Goal: Transaction & Acquisition: Book appointment/travel/reservation

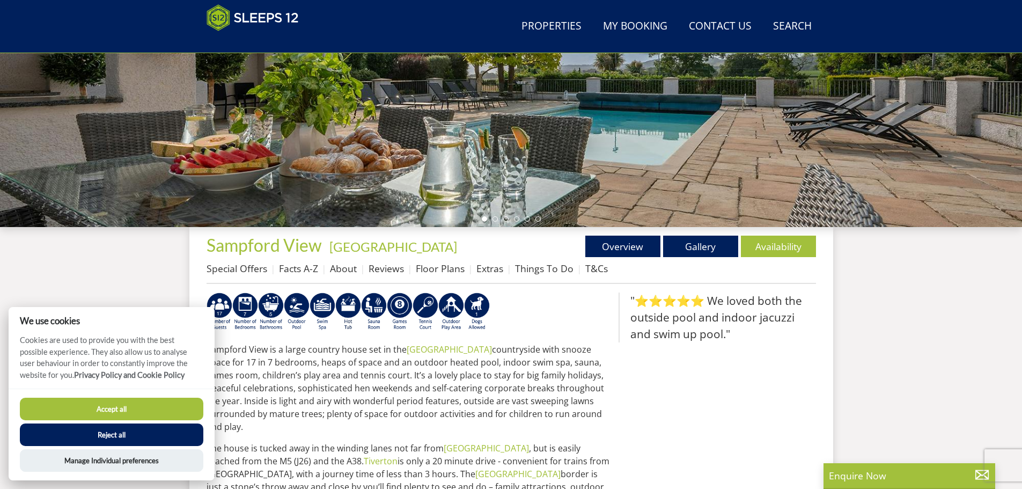
scroll to position [279, 0]
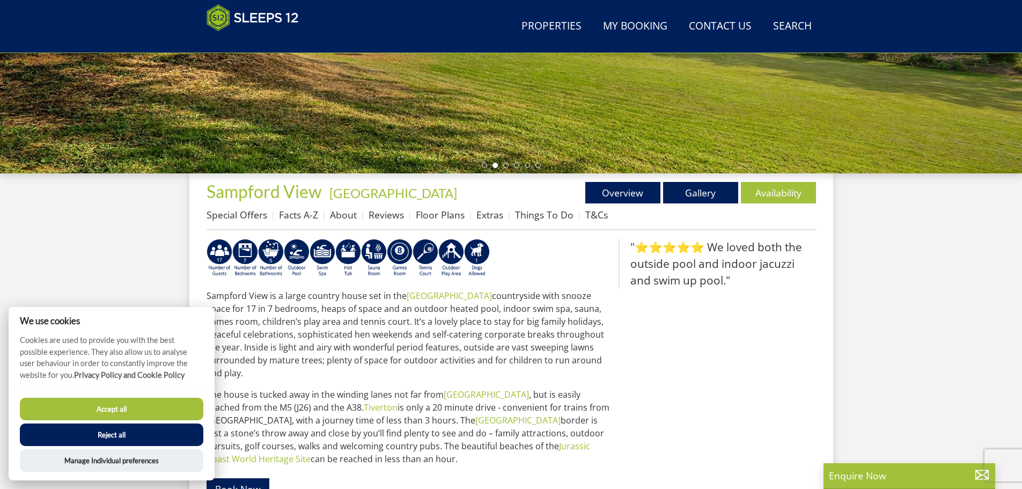
click at [94, 434] on button "Reject all" at bounding box center [111, 434] width 183 height 23
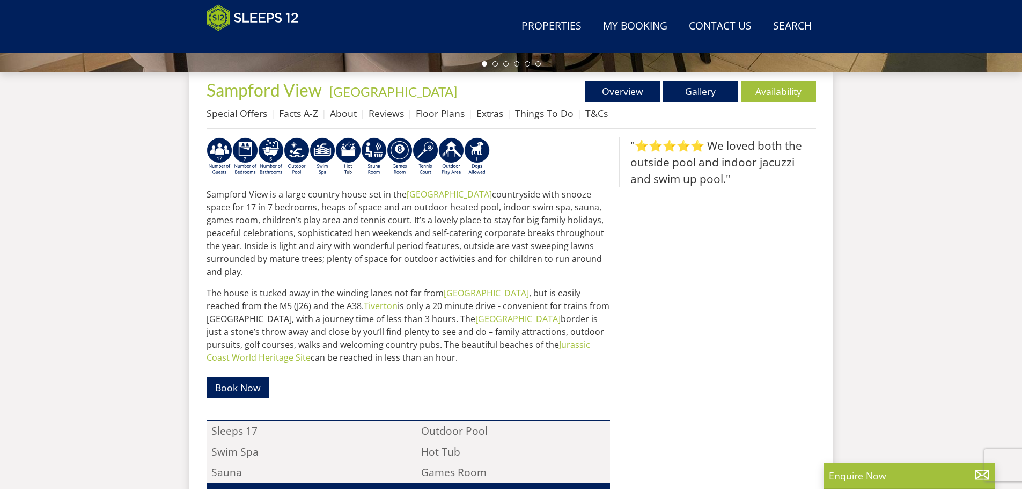
scroll to position [377, 0]
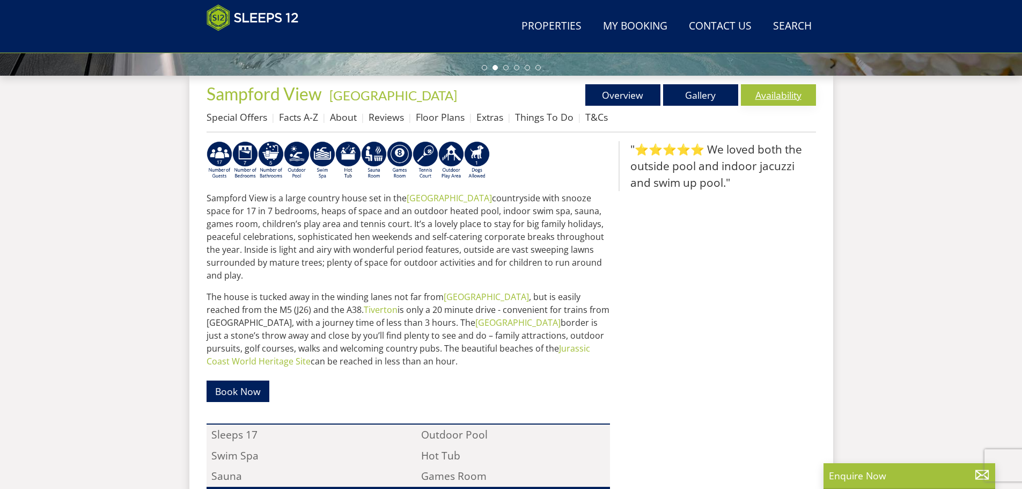
click at [773, 93] on link "Availability" at bounding box center [778, 94] width 75 height 21
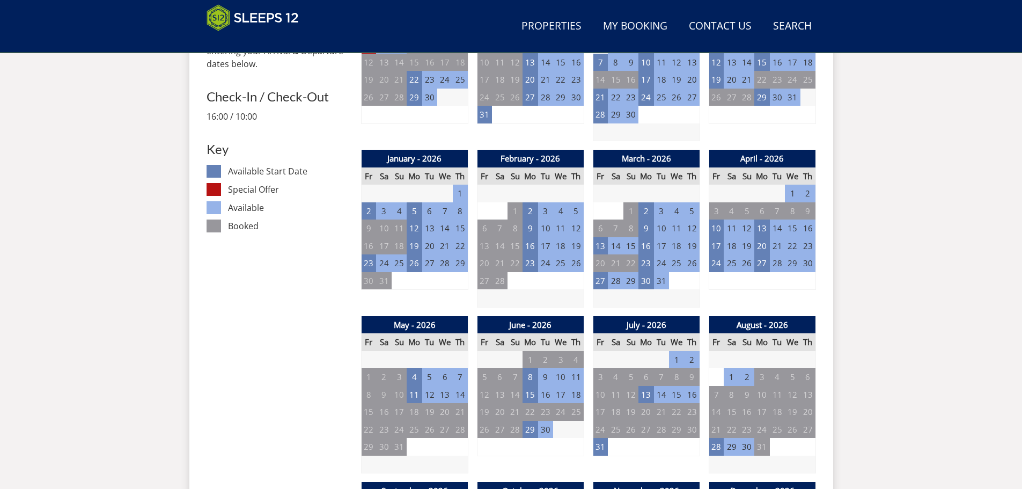
scroll to position [553, 0]
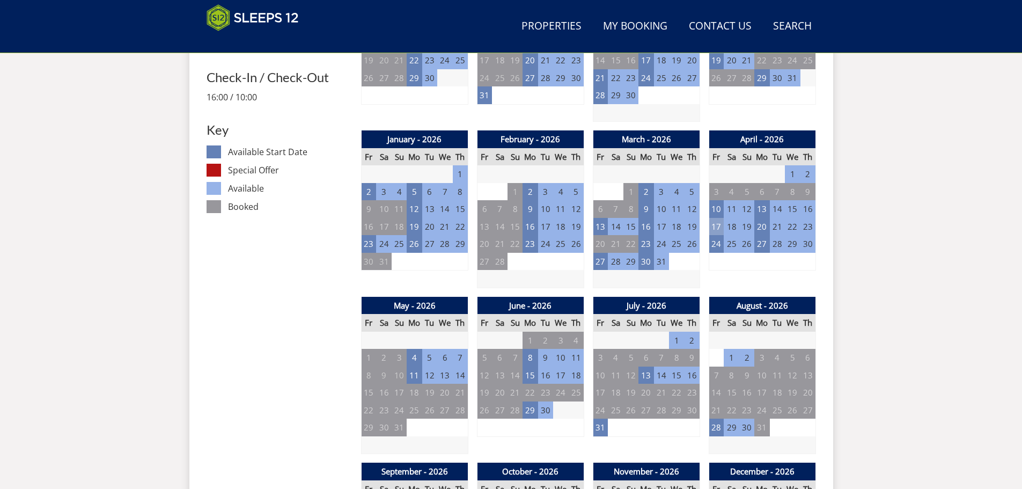
click at [716, 224] on td "17" at bounding box center [716, 227] width 15 height 18
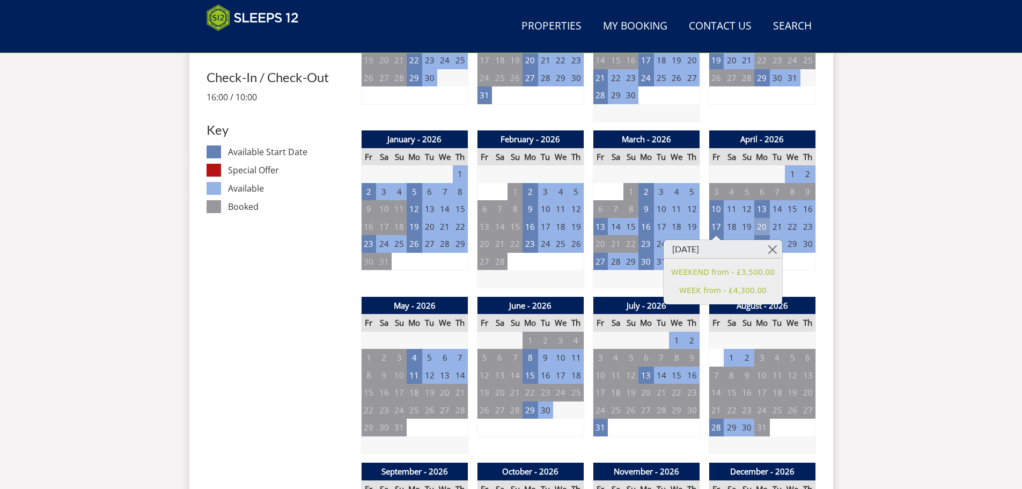
click at [758, 228] on td "20" at bounding box center [761, 227] width 15 height 18
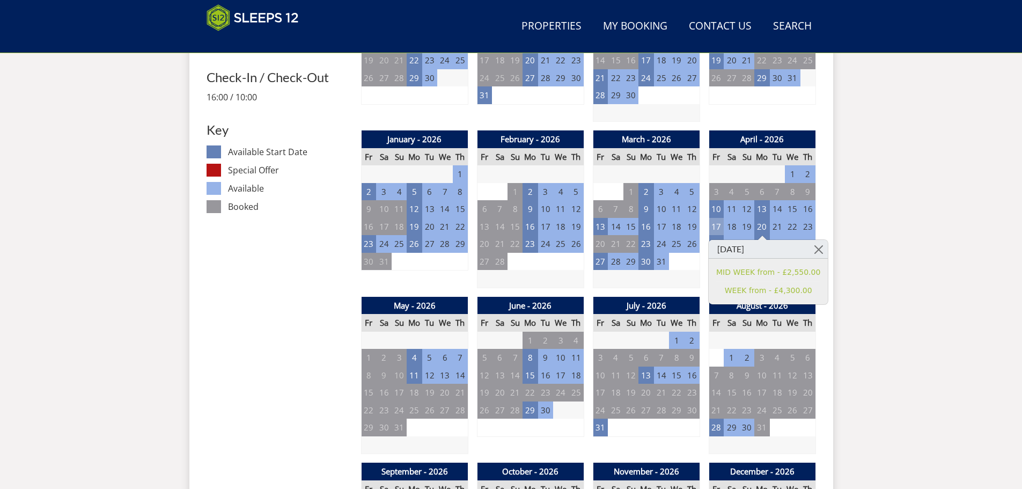
click at [715, 228] on td "17" at bounding box center [716, 227] width 15 height 18
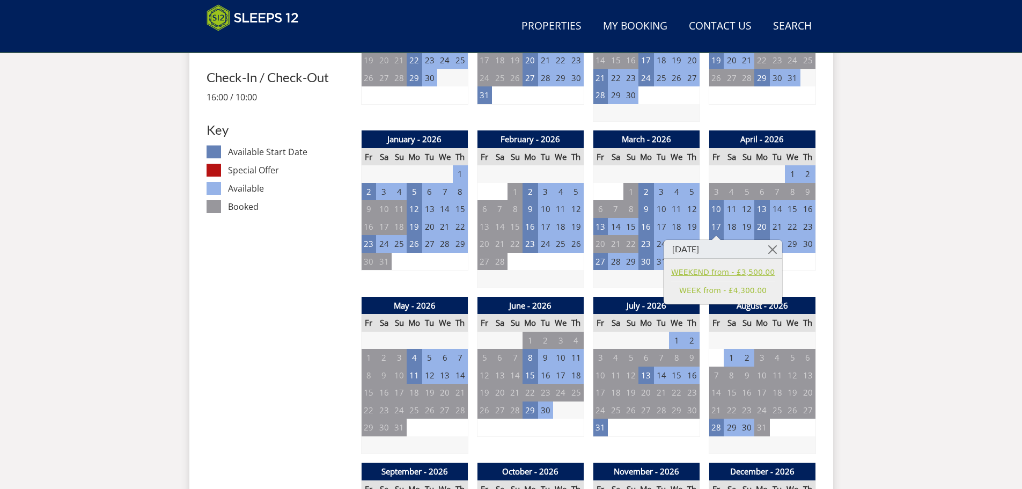
click at [707, 272] on link "WEEKEND from - £3,500.00" at bounding box center [723, 272] width 104 height 11
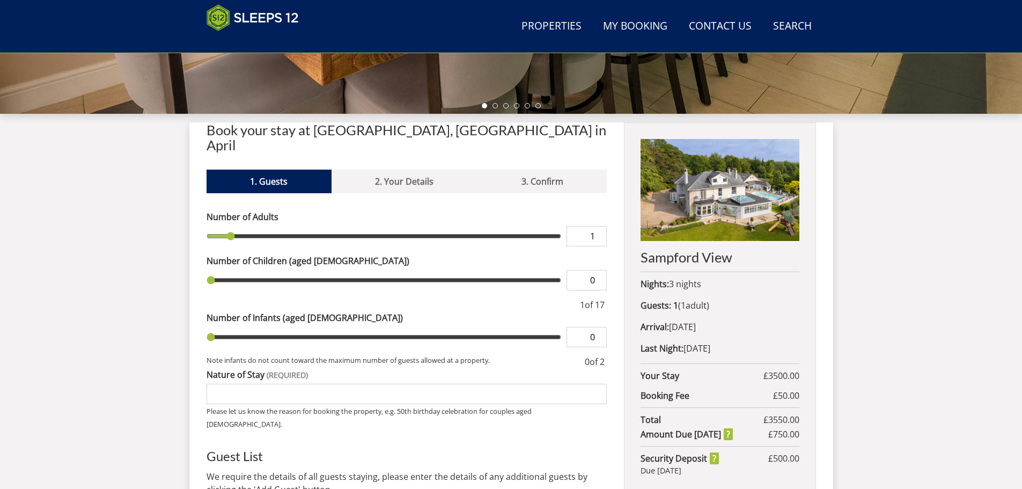
scroll to position [340, 0]
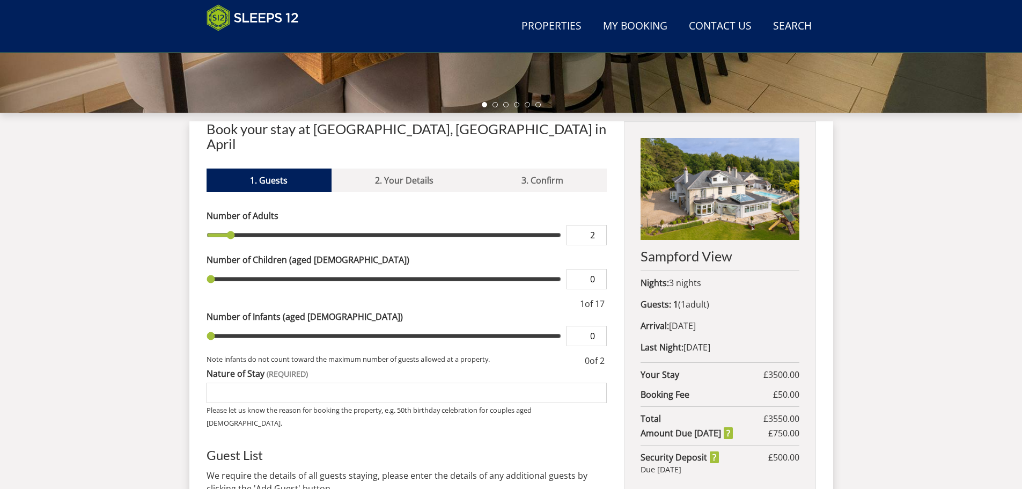
type input "2"
click at [598, 225] on input "2" at bounding box center [586, 235] width 40 height 20
type input "2"
type input "3"
click at [598, 225] on input "3" at bounding box center [586, 235] width 40 height 20
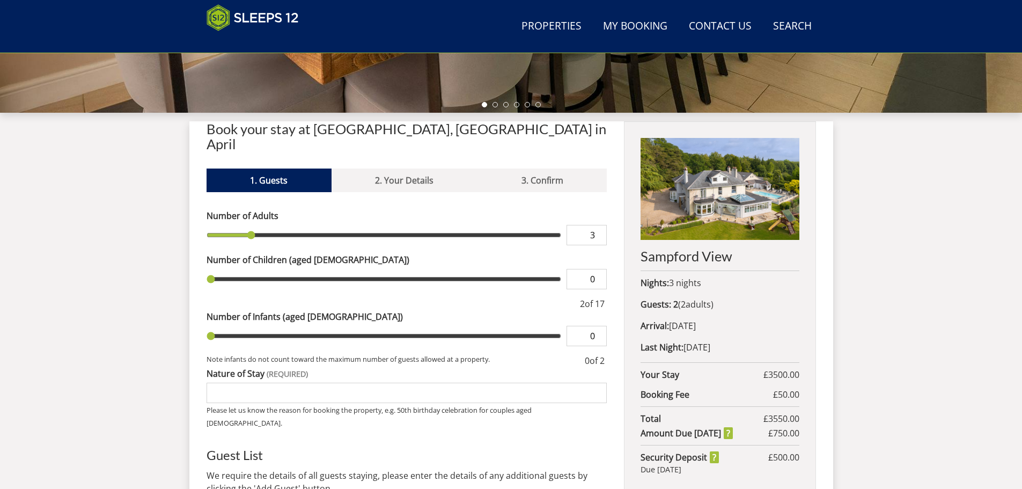
type input "3"
type input "4"
click at [598, 225] on input "4" at bounding box center [586, 235] width 40 height 20
type input "4"
type input "5"
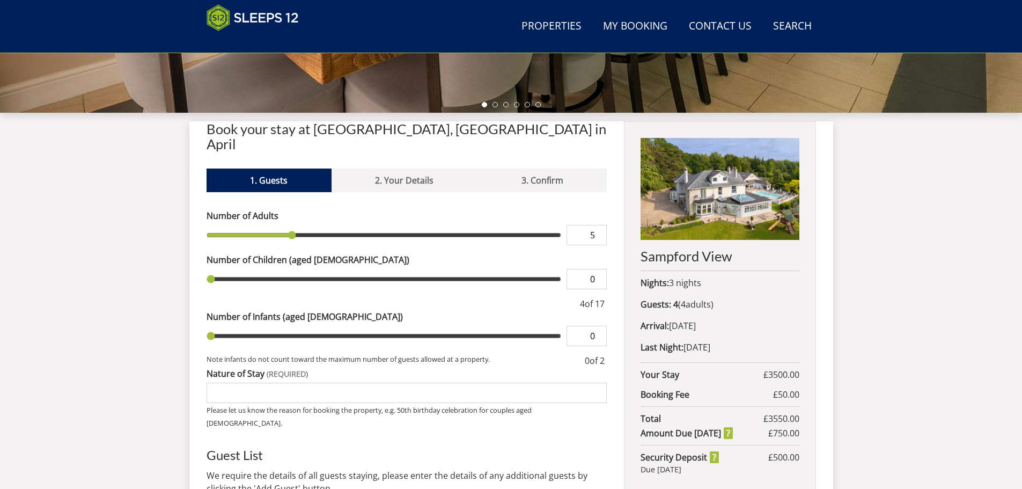
click at [597, 225] on input "5" at bounding box center [586, 235] width 40 height 20
type input "5"
type input "6"
click at [597, 225] on input "6" at bounding box center [586, 235] width 40 height 20
type input "6"
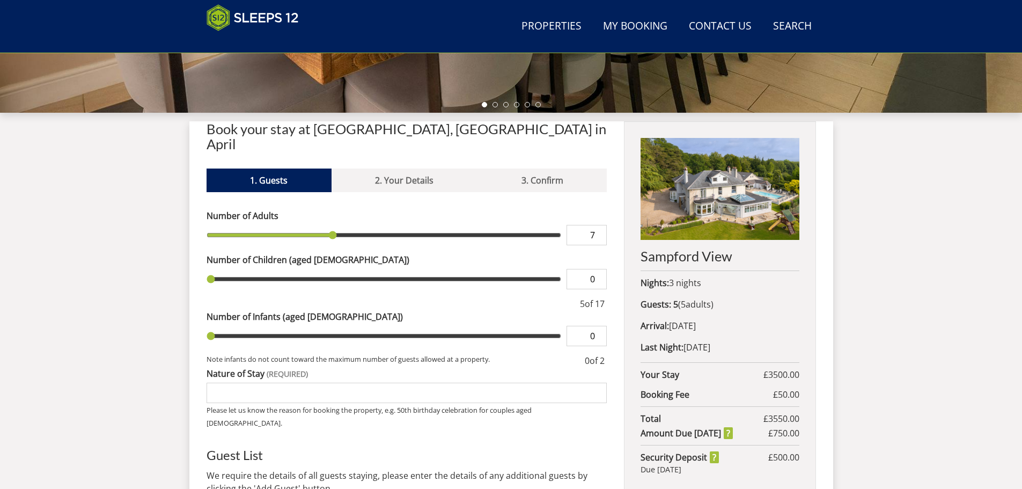
type input "7"
click at [597, 225] on input "7" at bounding box center [586, 235] width 40 height 20
type input "7"
type input "8"
click at [597, 225] on input "8" at bounding box center [586, 235] width 40 height 20
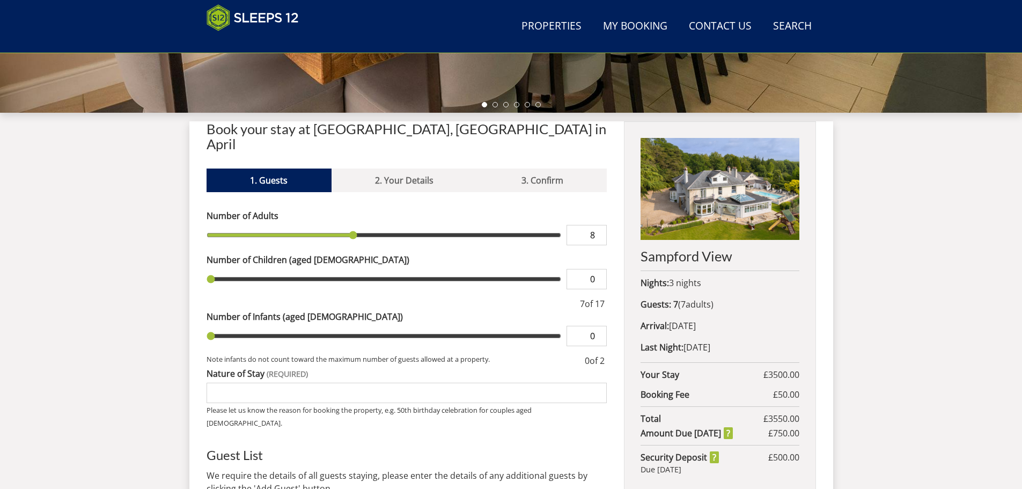
type input "8"
type input "9"
click at [597, 225] on input "9" at bounding box center [586, 235] width 40 height 20
type input "9"
type input "10"
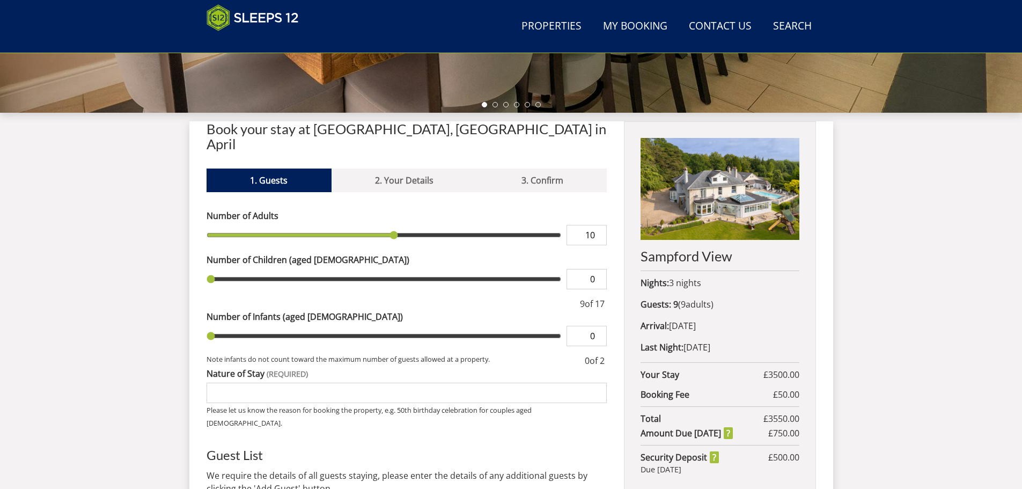
click at [597, 225] on input "10" at bounding box center [586, 235] width 40 height 20
type input "10"
type input "11"
click at [597, 225] on input "11" at bounding box center [586, 235] width 40 height 20
type input "11"
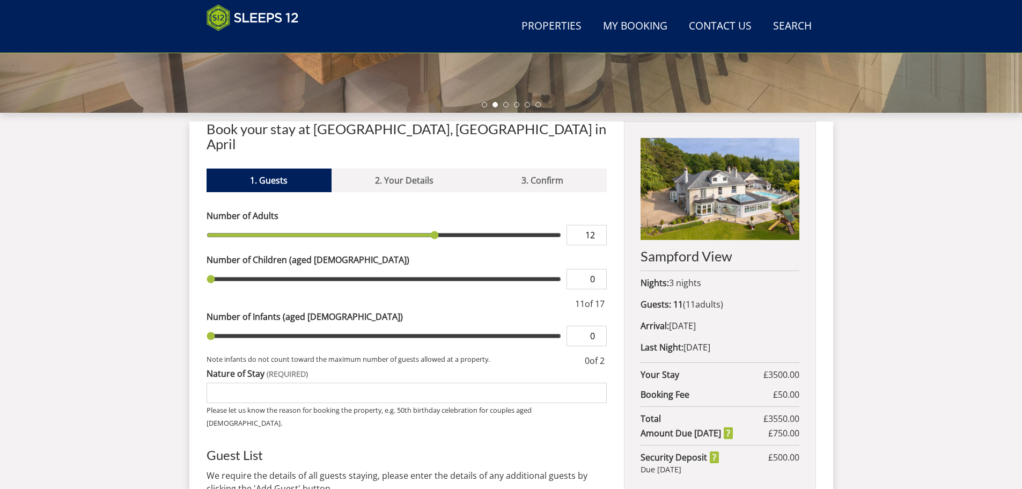
type input "12"
click at [597, 225] on input "12" at bounding box center [586, 235] width 40 height 20
type input "12"
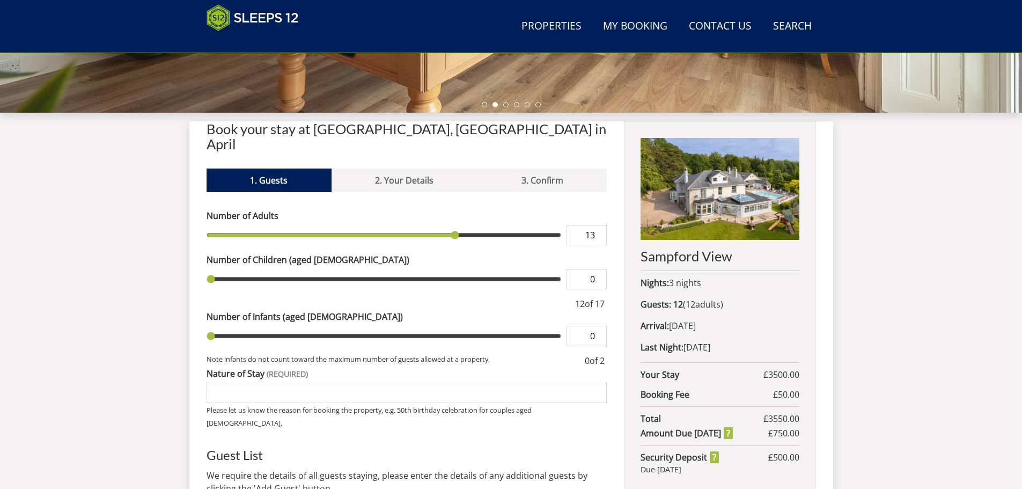
type input "13"
click at [597, 225] on input "13" at bounding box center [586, 235] width 40 height 20
type input "13"
type input "14"
click at [597, 225] on input "14" at bounding box center [586, 235] width 40 height 20
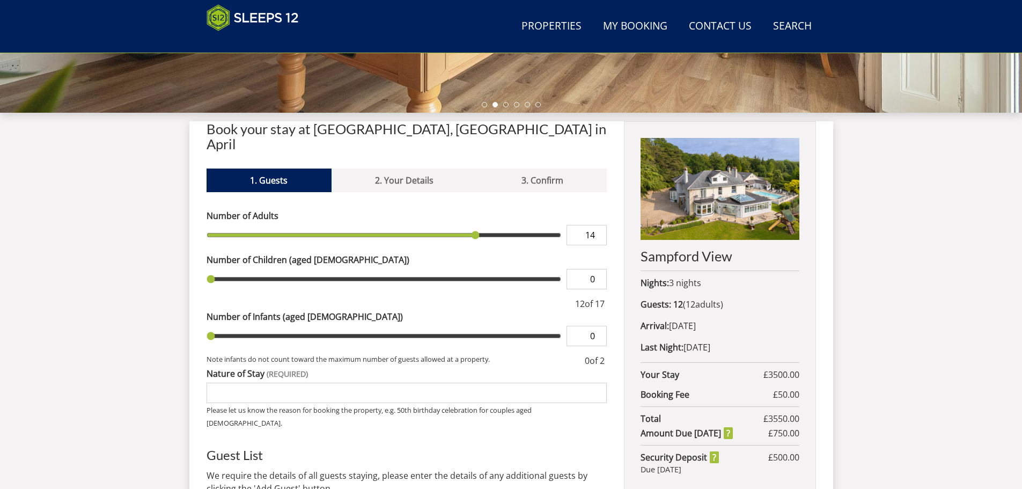
type input "14"
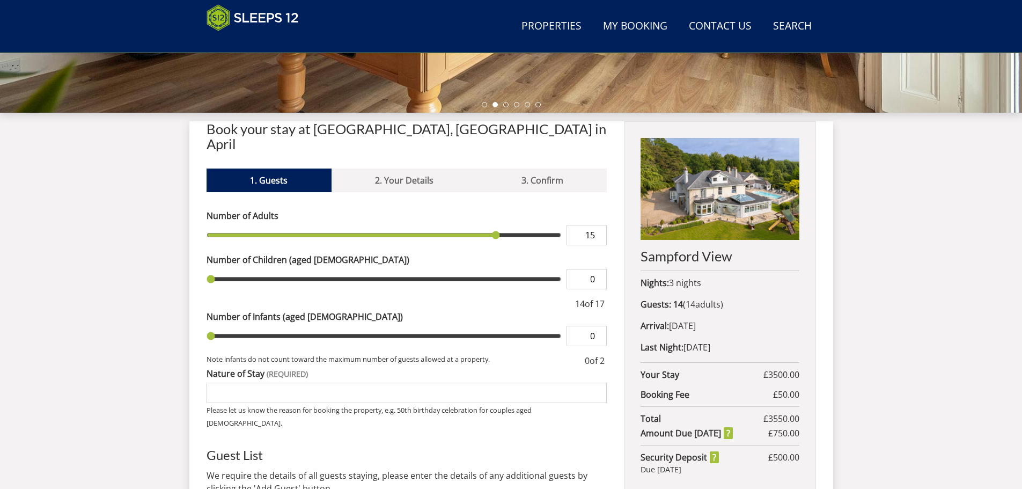
type input "15"
click at [597, 225] on input "15" at bounding box center [586, 235] width 40 height 20
type input "15"
type input "16"
click at [597, 225] on input "16" at bounding box center [586, 235] width 40 height 20
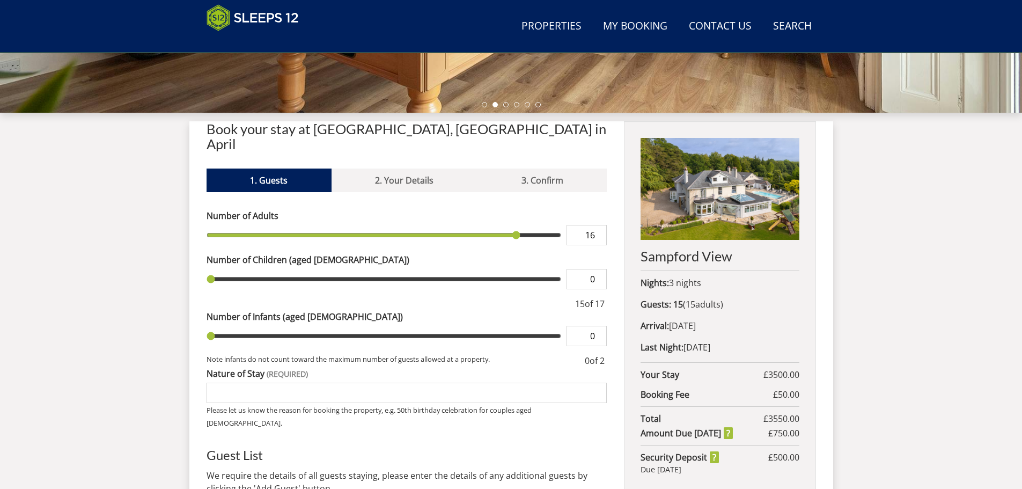
type input "16"
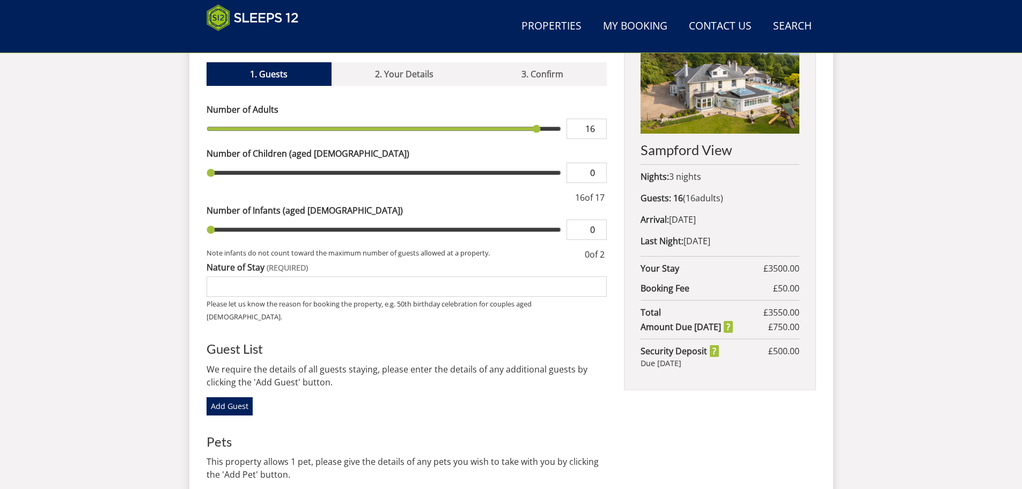
scroll to position [447, 0]
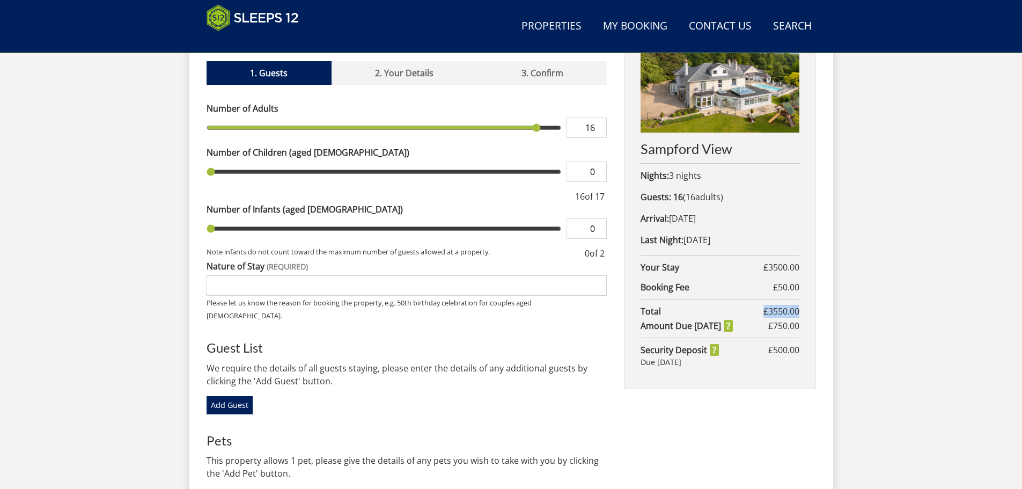
drag, startPoint x: 798, startPoint y: 311, endPoint x: 764, endPoint y: 311, distance: 33.8
click at [764, 311] on span "£ 3550.00" at bounding box center [781, 311] width 36 height 13
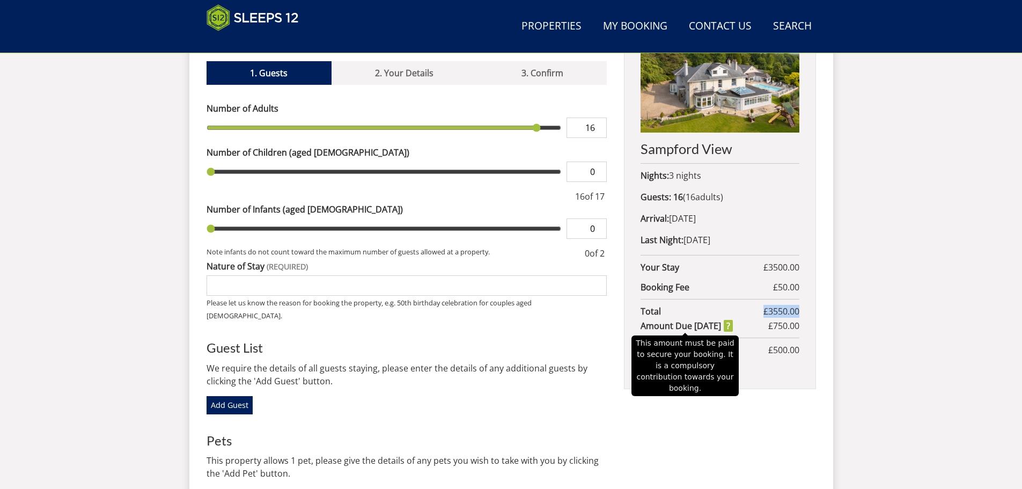
copy span "£ 3550.00"
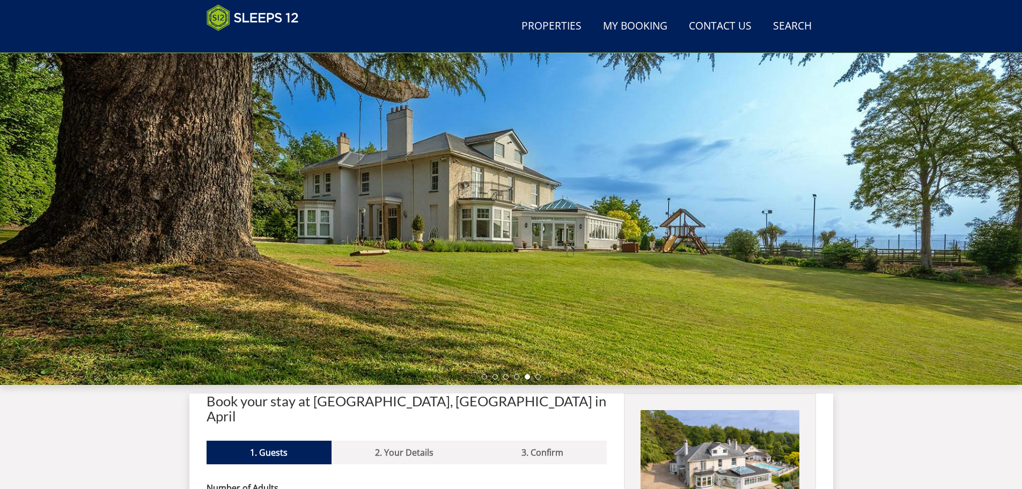
scroll to position [294, 0]
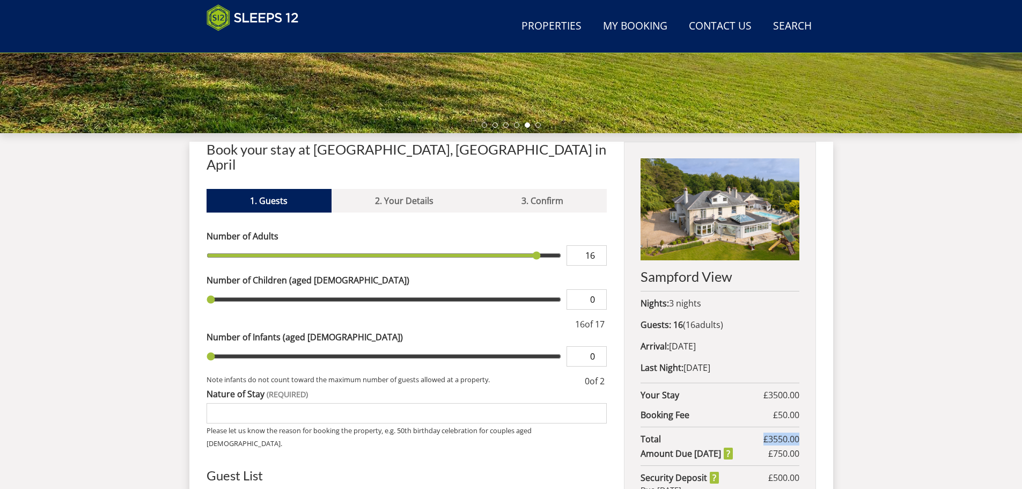
scroll to position [58, 0]
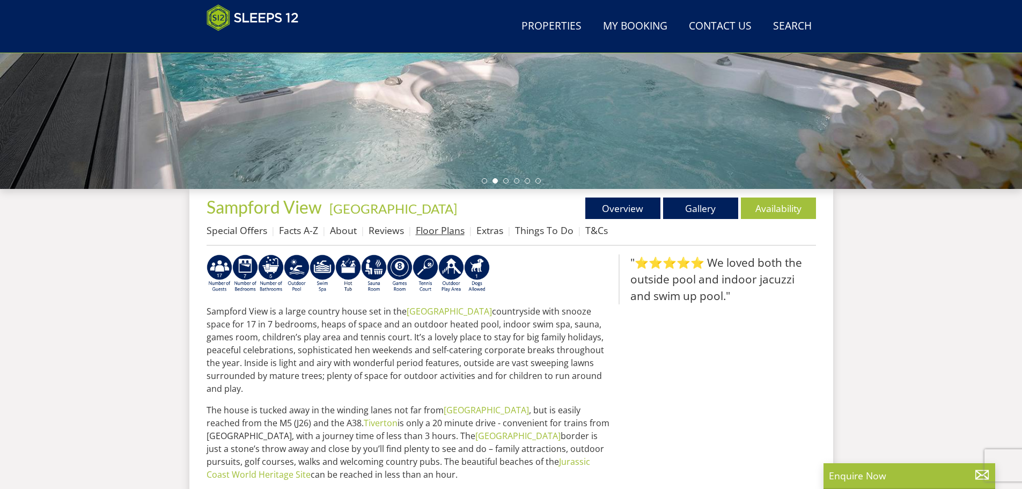
scroll to position [269, 0]
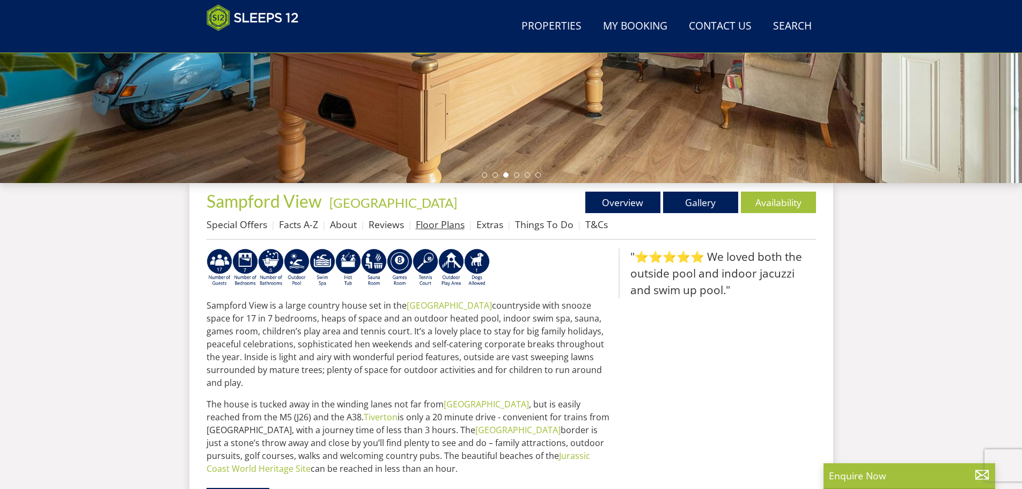
click at [438, 226] on link "Floor Plans" at bounding box center [440, 224] width 49 height 13
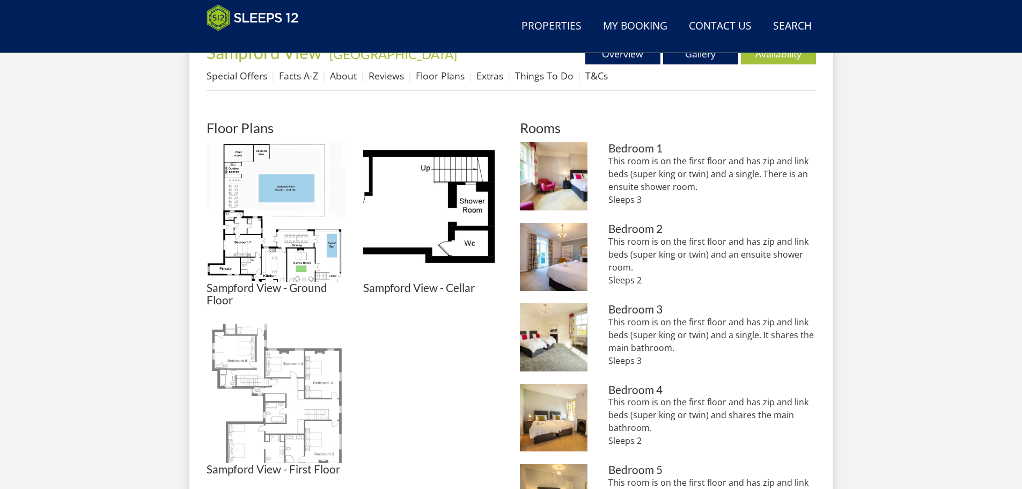
scroll to position [439, 0]
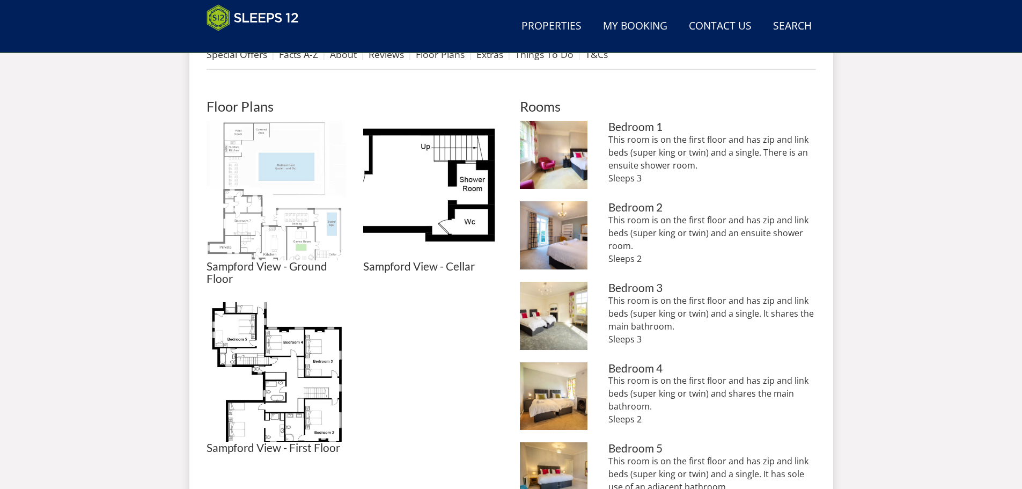
click at [278, 199] on img at bounding box center [276, 190] width 139 height 139
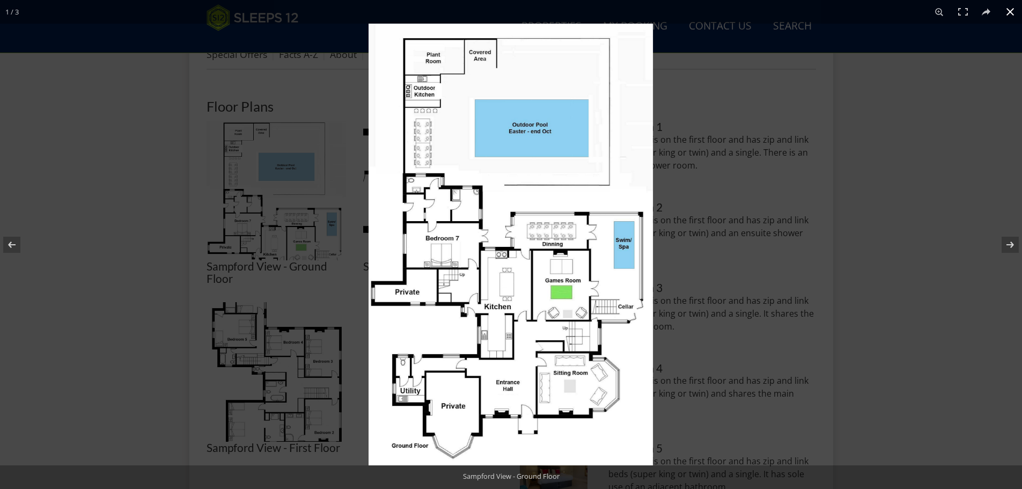
click at [176, 242] on div at bounding box center [511, 244] width 1022 height 489
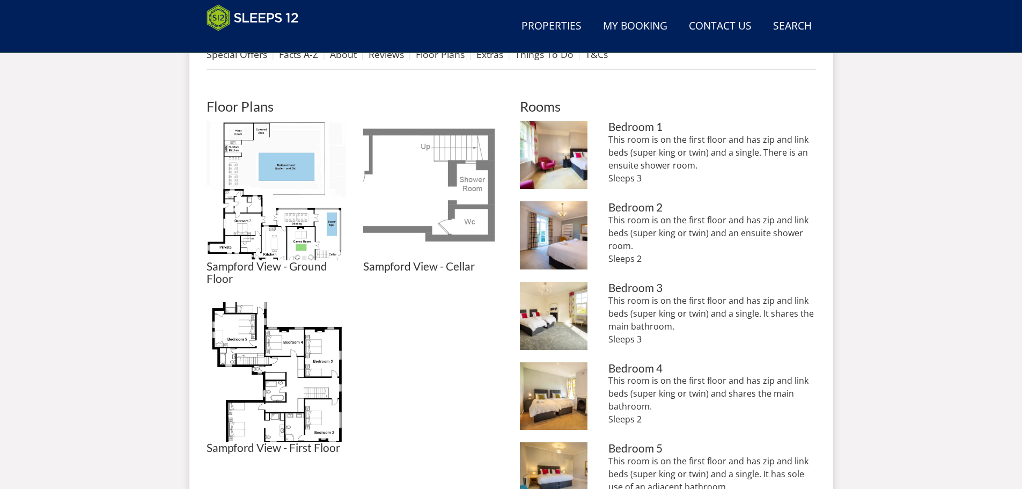
click at [468, 198] on img at bounding box center [432, 190] width 139 height 139
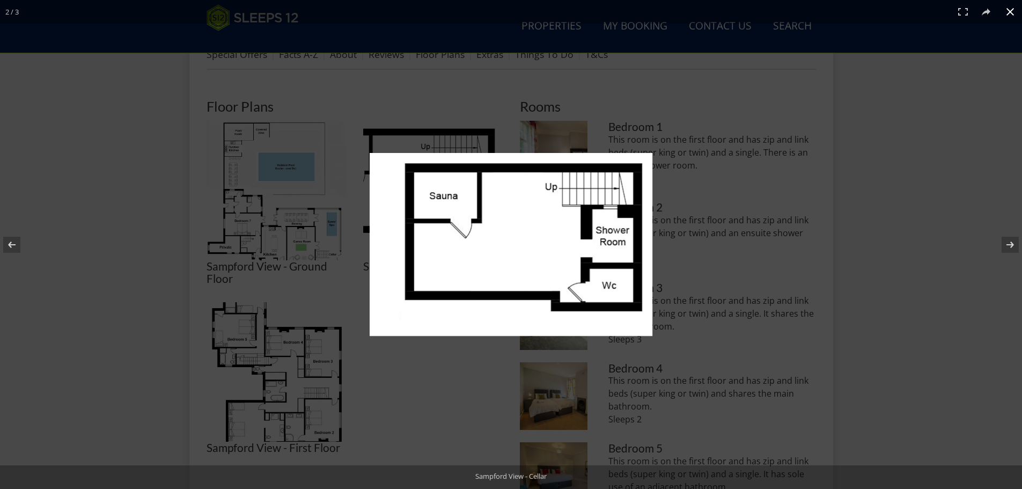
click at [490, 389] on div at bounding box center [511, 244] width 1022 height 489
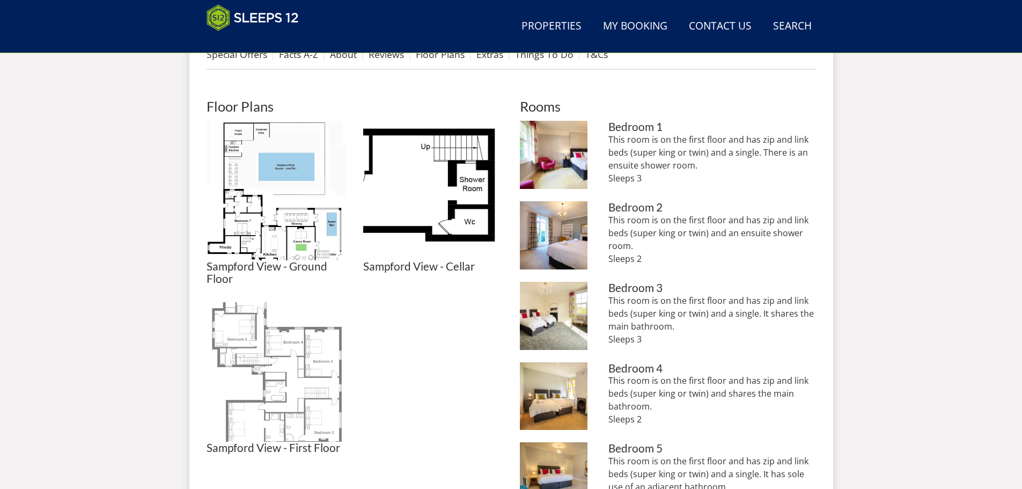
click at [290, 390] on img at bounding box center [276, 371] width 139 height 139
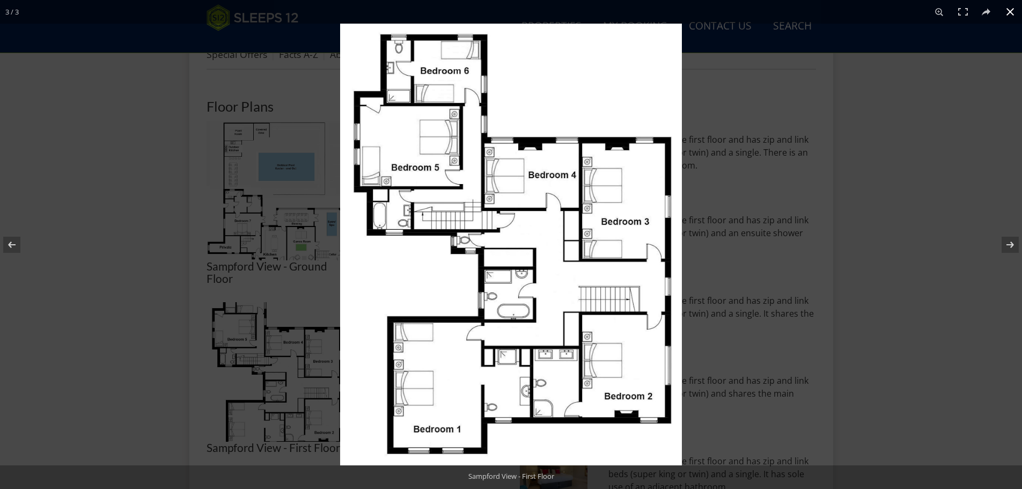
click at [154, 166] on div at bounding box center [511, 244] width 1022 height 489
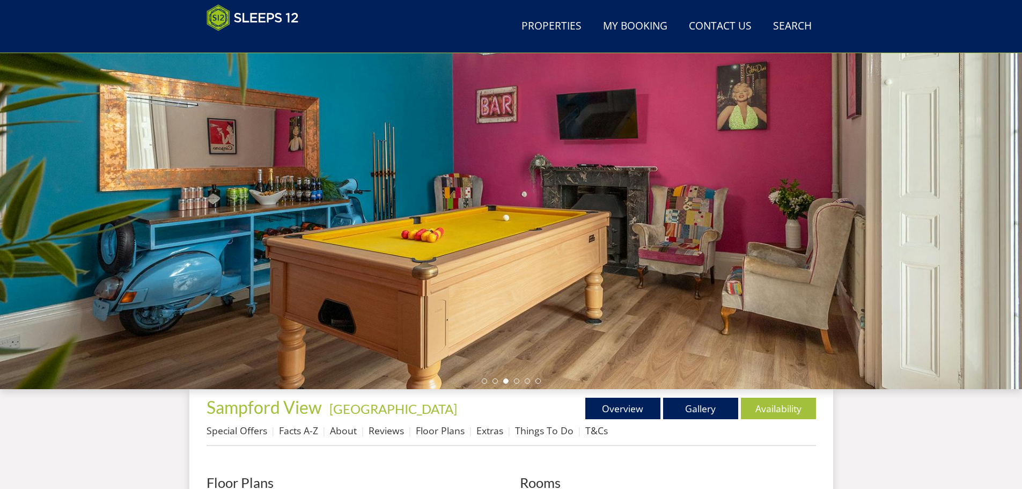
scroll to position [64, 0]
click at [283, 290] on div at bounding box center [511, 200] width 1022 height 375
click at [484, 379] on li at bounding box center [484, 380] width 5 height 5
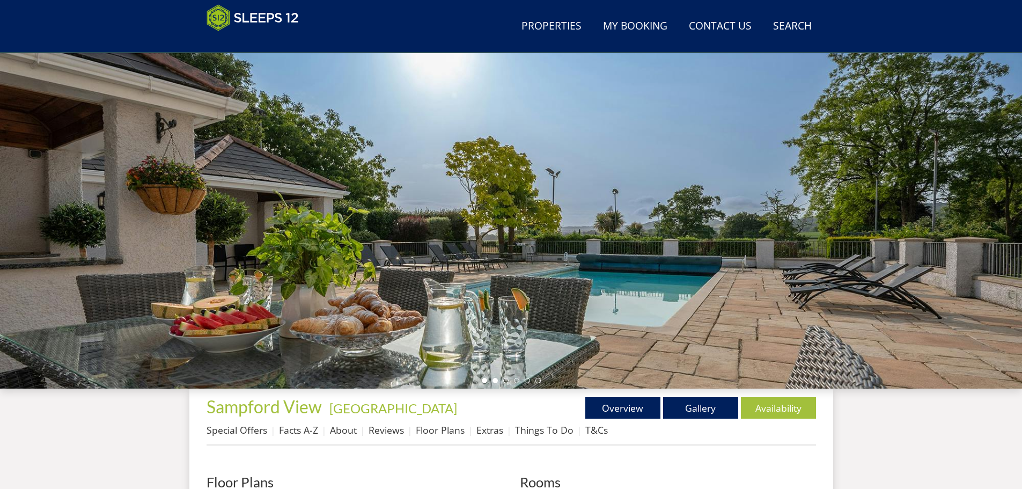
click at [495, 378] on li at bounding box center [494, 380] width 5 height 5
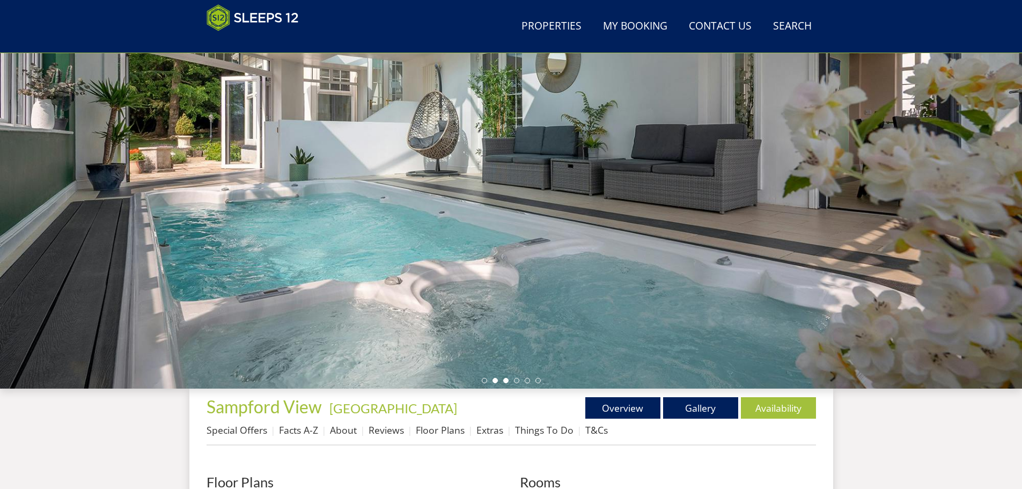
click at [506, 380] on li at bounding box center [505, 380] width 5 height 5
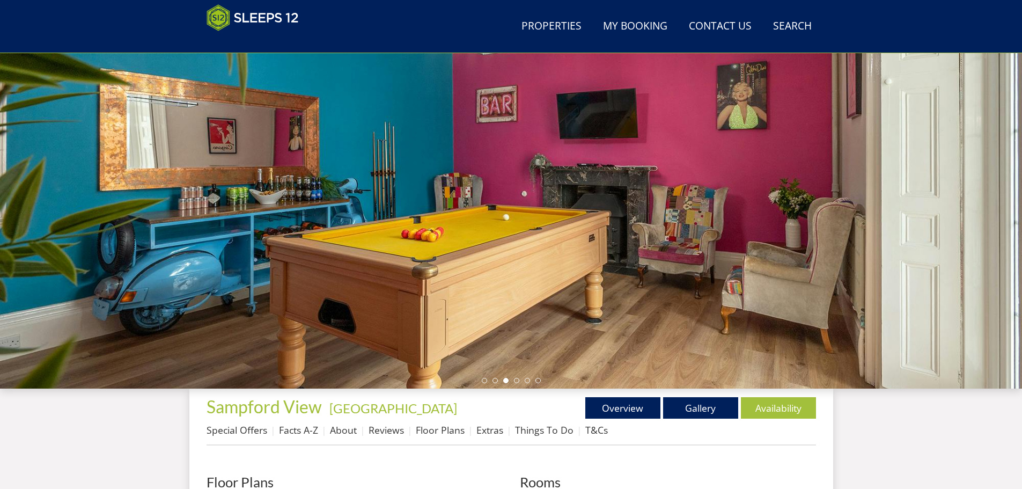
click at [519, 381] on ul at bounding box center [511, 380] width 59 height 5
click at [518, 381] on li at bounding box center [516, 380] width 5 height 5
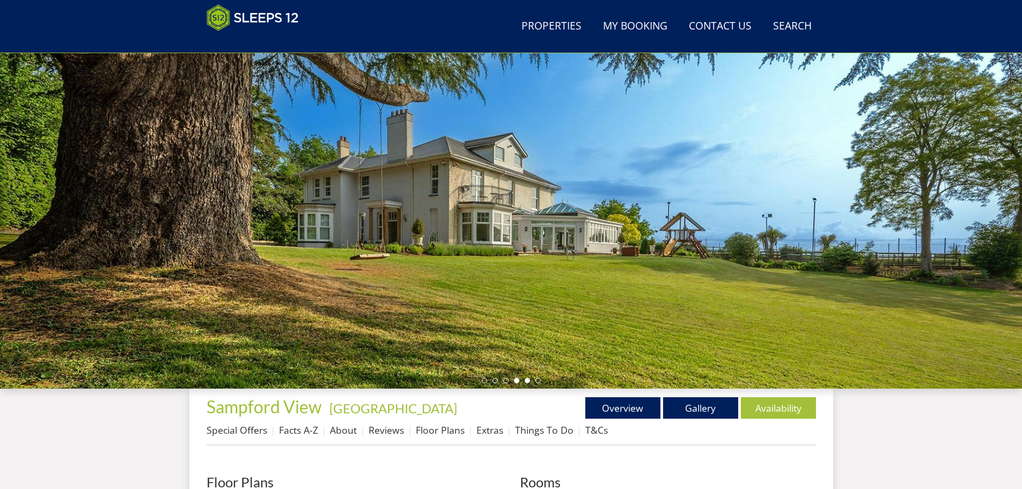
click at [527, 381] on li at bounding box center [527, 380] width 5 height 5
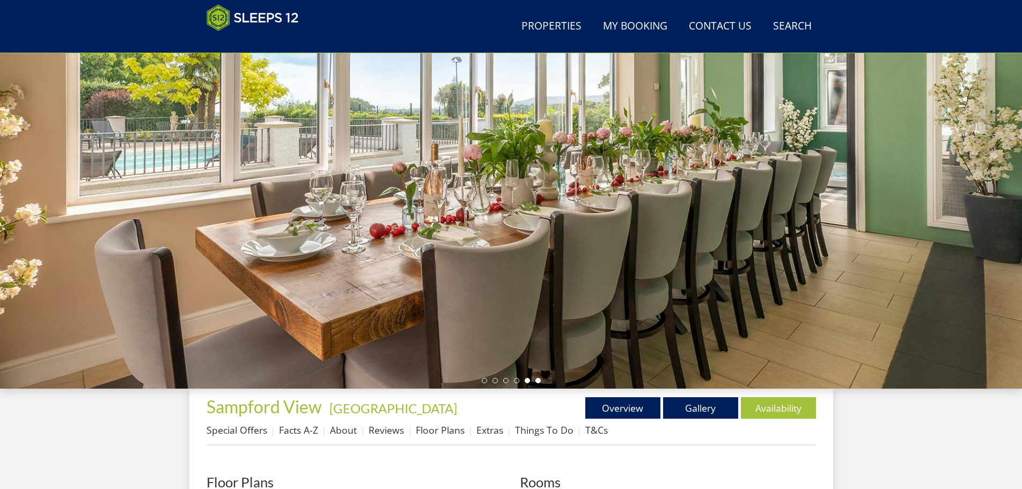
click at [538, 381] on li at bounding box center [537, 380] width 5 height 5
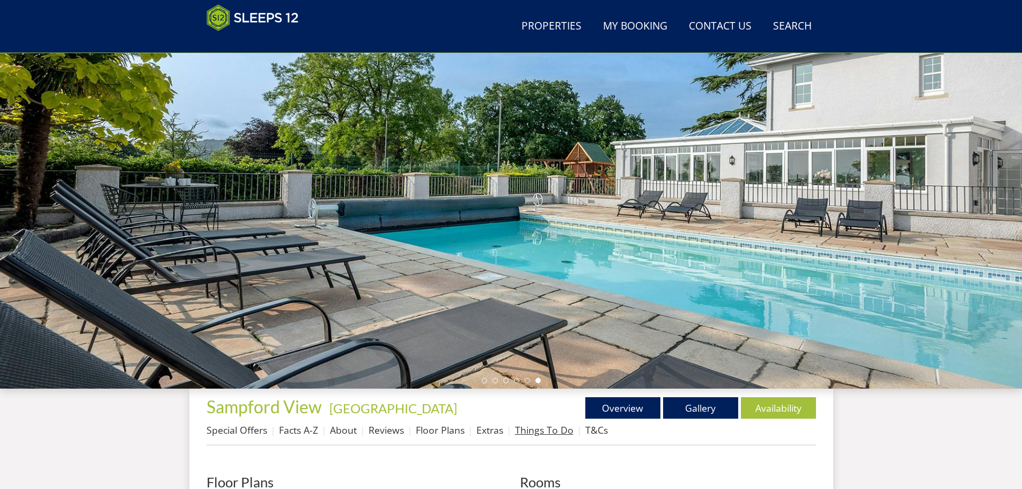
click at [545, 431] on link "Things To Do" at bounding box center [544, 429] width 58 height 13
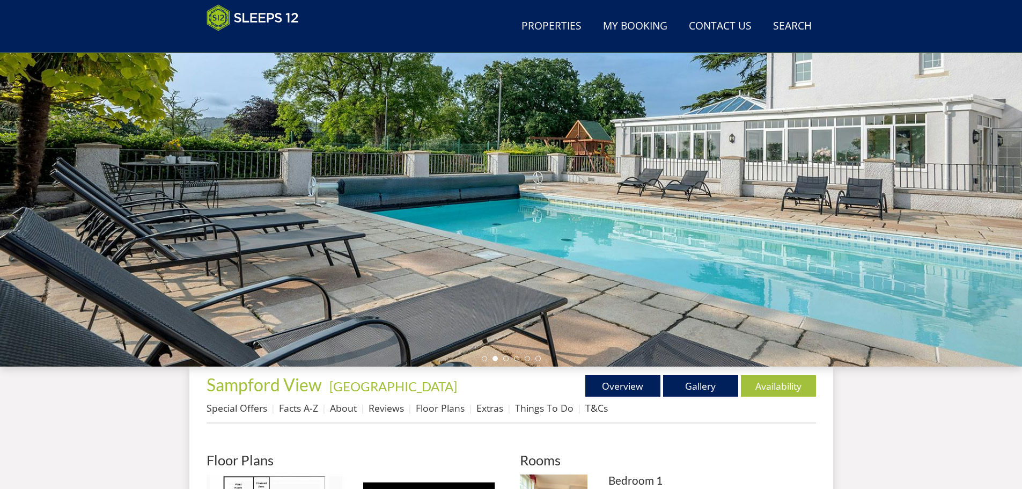
scroll to position [224, 0]
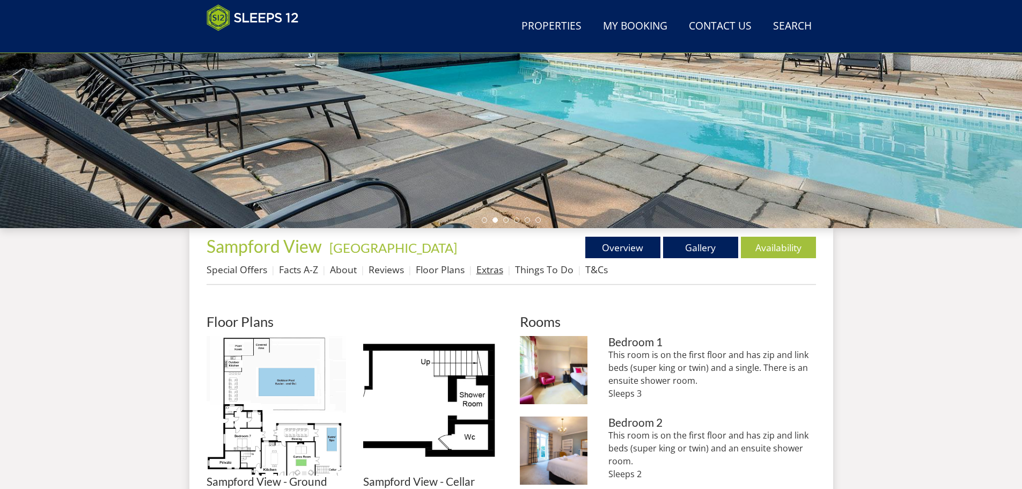
click at [493, 272] on link "Extras" at bounding box center [489, 269] width 27 height 13
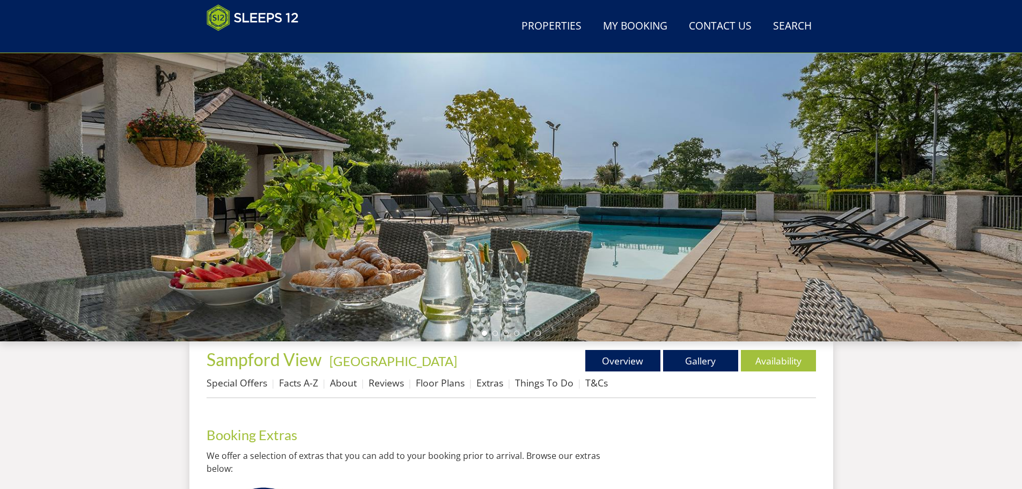
scroll to position [292, 0]
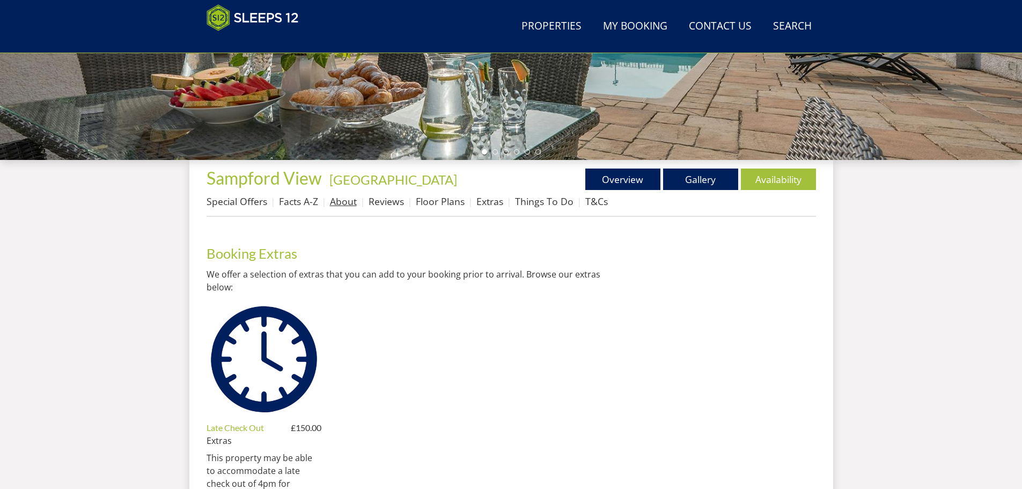
click at [347, 202] on link "About" at bounding box center [343, 201] width 27 height 13
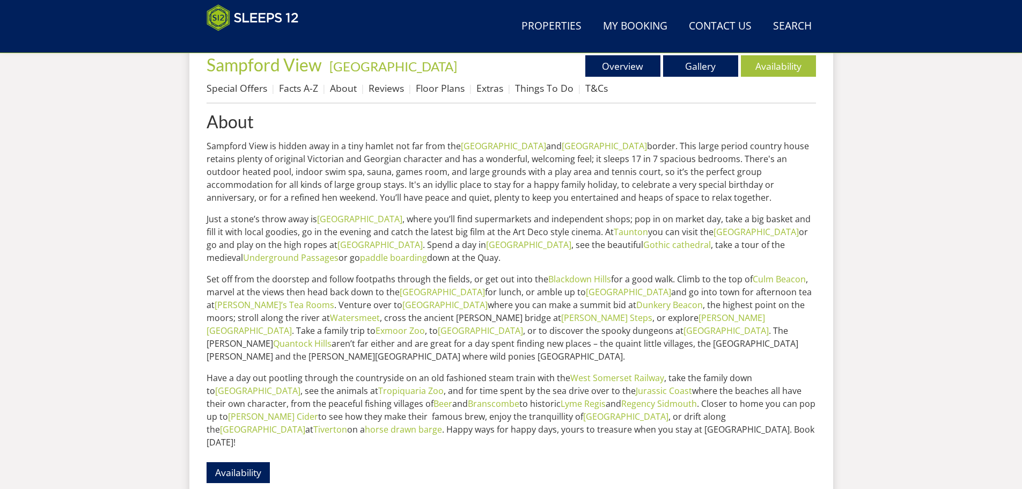
scroll to position [401, 0]
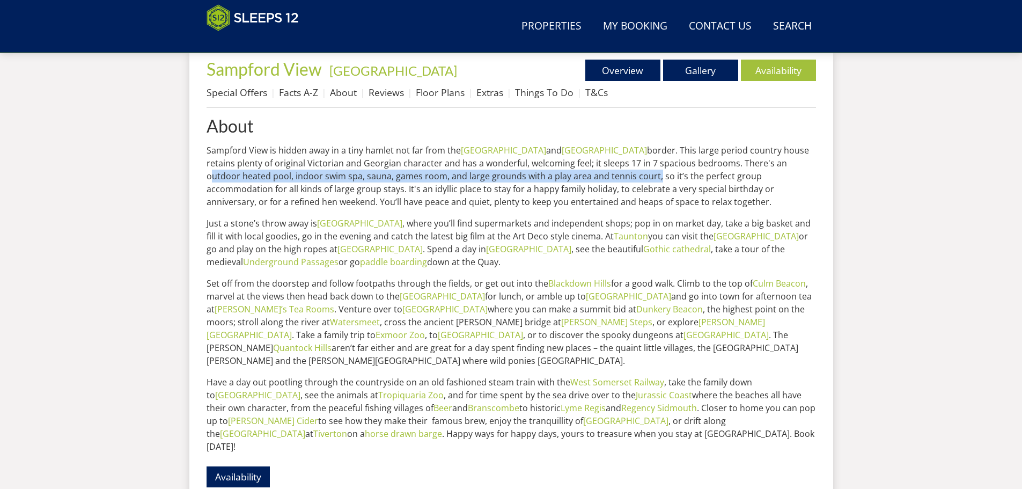
drag, startPoint x: 537, startPoint y: 175, endPoint x: 682, endPoint y: 163, distance: 145.9
click at [682, 163] on p "Sampford View is hidden away in a tiny hamlet not far from the Somerset and Dev…" at bounding box center [511, 176] width 609 height 64
copy p "outdoor heated pool, indoor swim spa, sauna, games room, and large grounds with…"
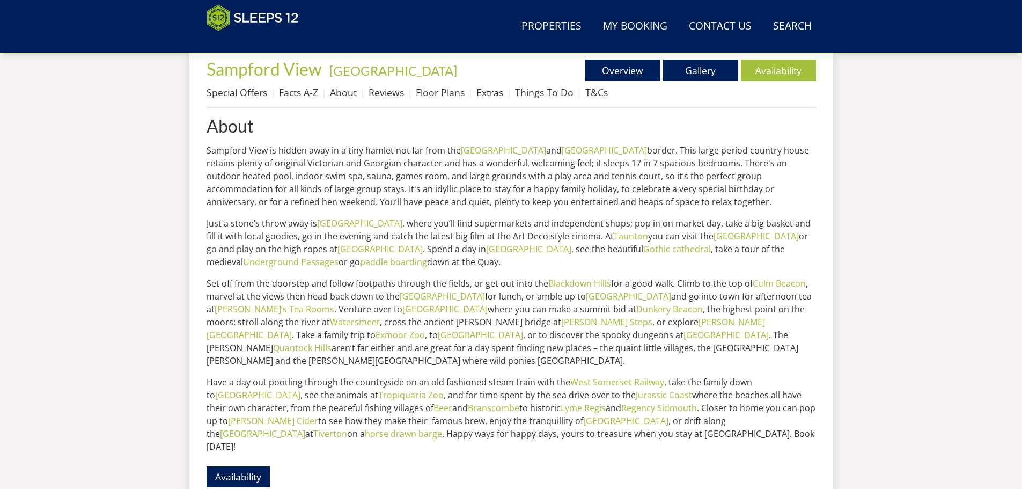
drag, startPoint x: 818, startPoint y: 193, endPoint x: 761, endPoint y: 145, distance: 73.9
click at [818, 193] on div "Properties Sampford View - Somerset Overview Gallery Availability Special Offer…" at bounding box center [511, 275] width 644 height 449
click at [759, 73] on link "Availability" at bounding box center [778, 70] width 75 height 21
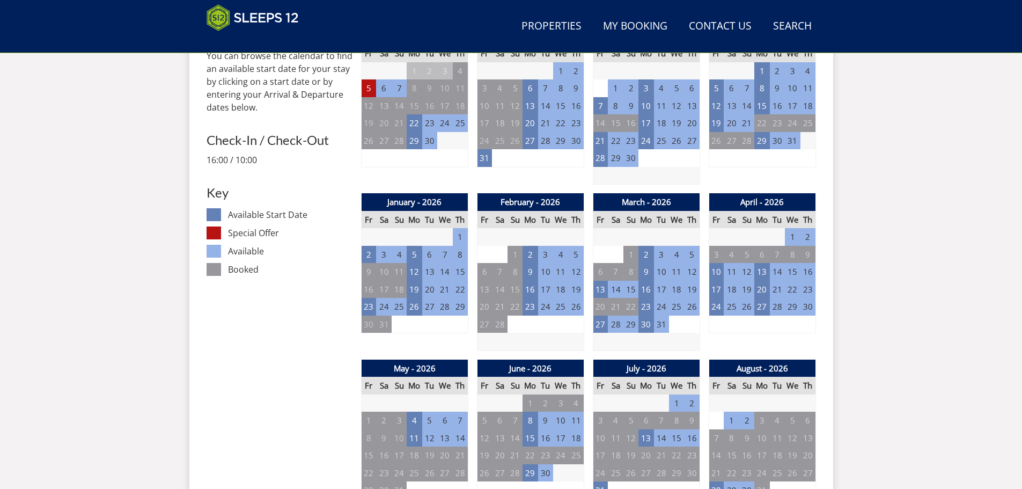
scroll to position [545, 0]
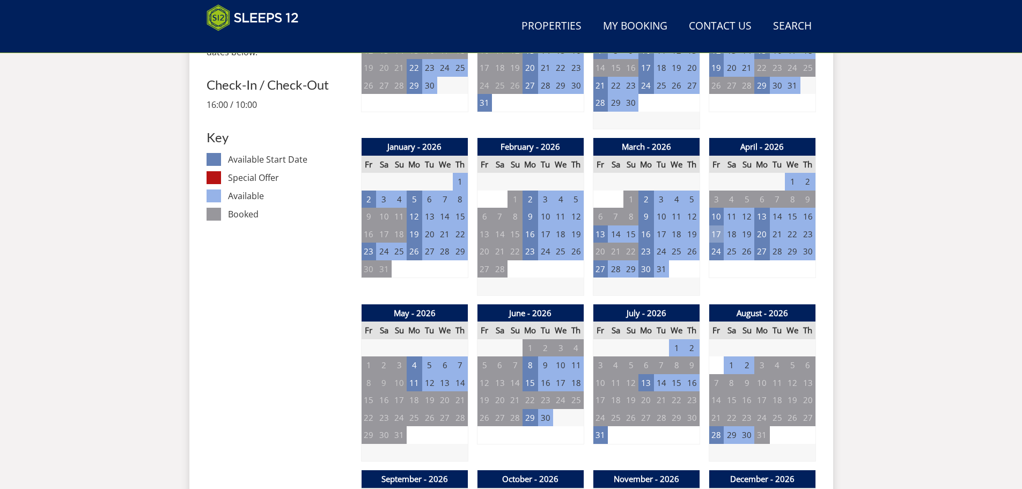
click at [712, 233] on td "17" at bounding box center [716, 234] width 15 height 18
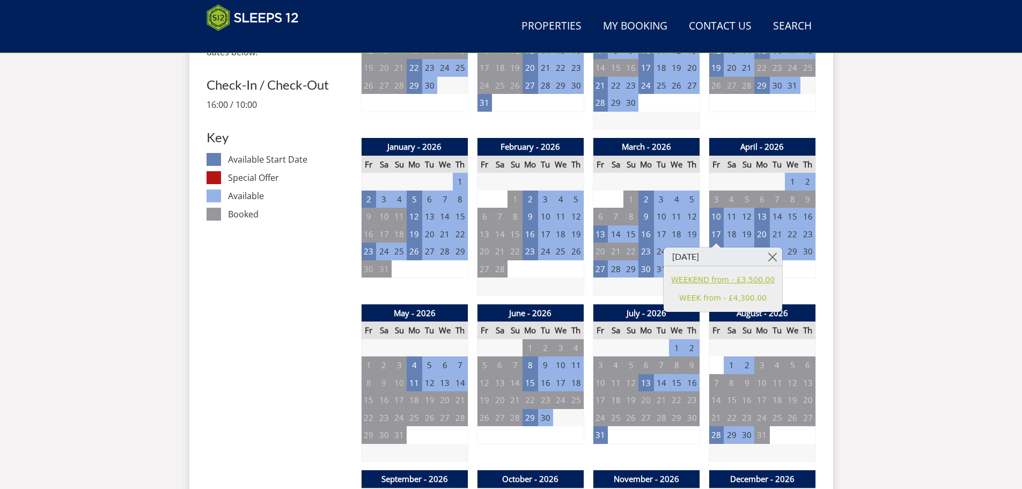
click at [717, 280] on link "WEEKEND from - £3,500.00" at bounding box center [723, 279] width 104 height 11
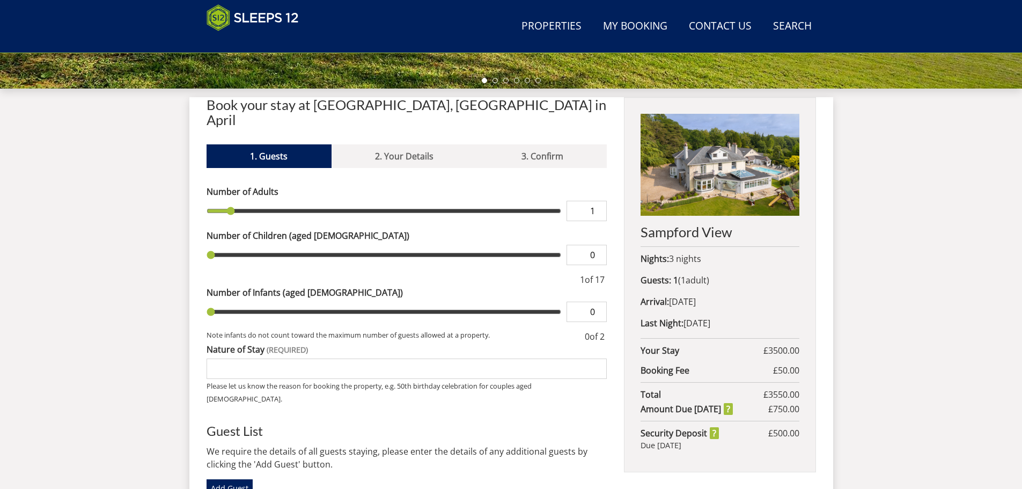
scroll to position [300, 0]
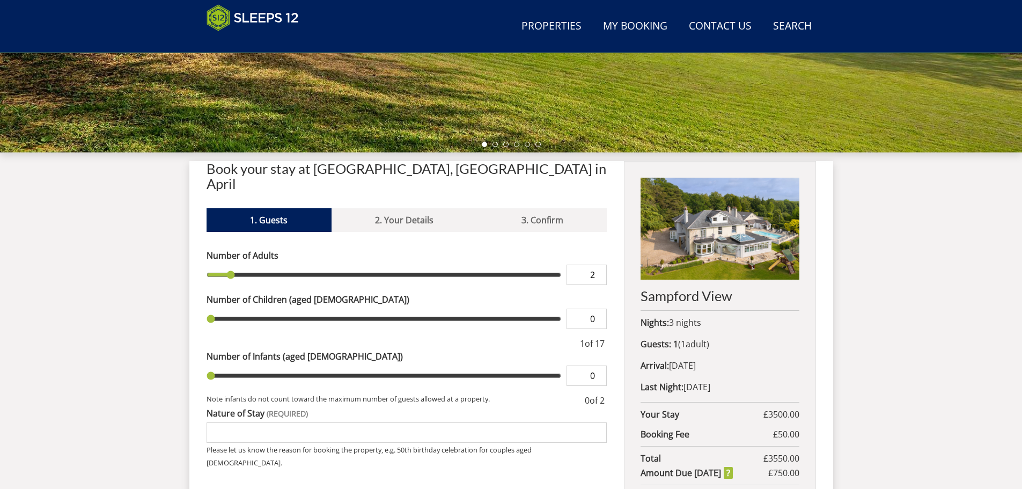
type input "2"
click at [600, 264] on input "2" at bounding box center [586, 274] width 40 height 20
type input "2"
type input "3"
click at [600, 264] on input "3" at bounding box center [586, 274] width 40 height 20
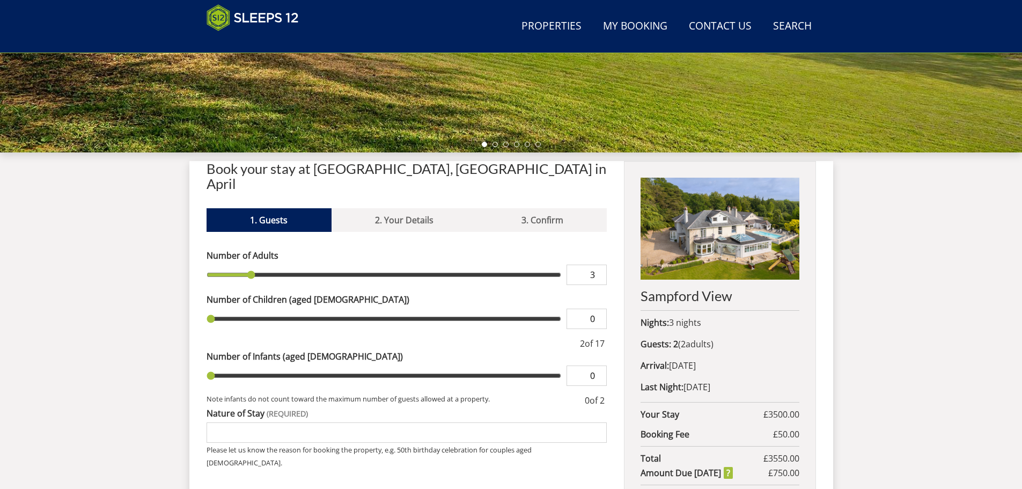
type input "3"
type input "4"
click at [600, 264] on input "4" at bounding box center [586, 274] width 40 height 20
type input "4"
type input "5"
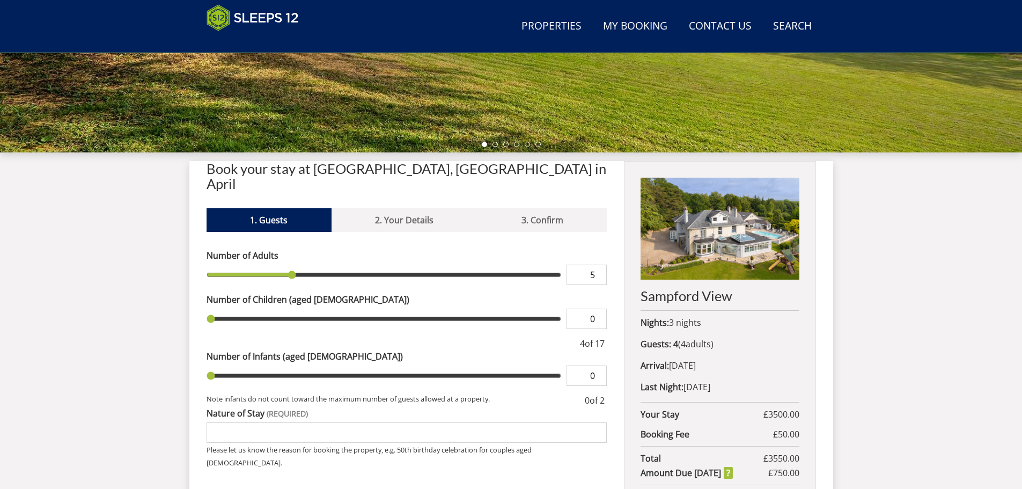
click at [600, 264] on input "5" at bounding box center [586, 274] width 40 height 20
type input "5"
type input "6"
click at [600, 264] on input "6" at bounding box center [586, 274] width 40 height 20
type input "6"
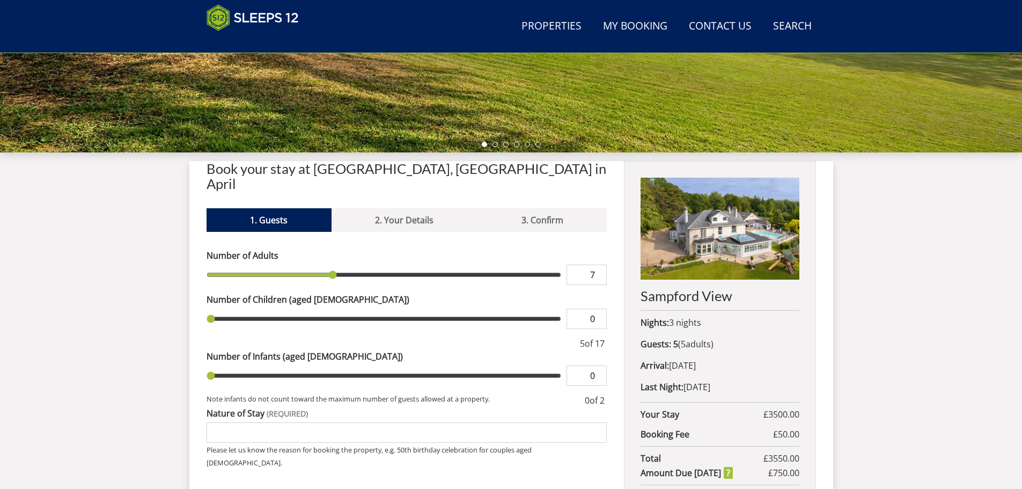
type input "7"
click at [600, 264] on input "7" at bounding box center [586, 274] width 40 height 20
type input "7"
type input "8"
click at [600, 264] on input "8" at bounding box center [586, 274] width 40 height 20
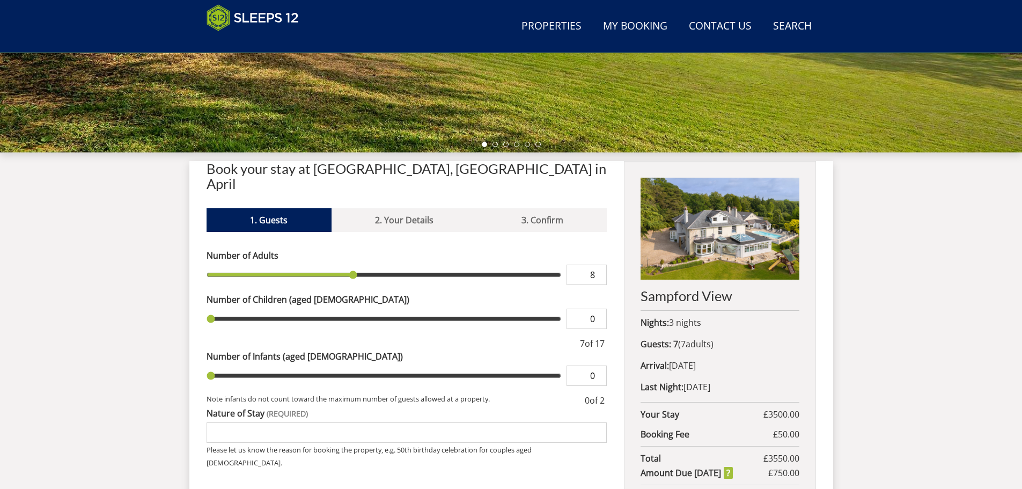
type input "8"
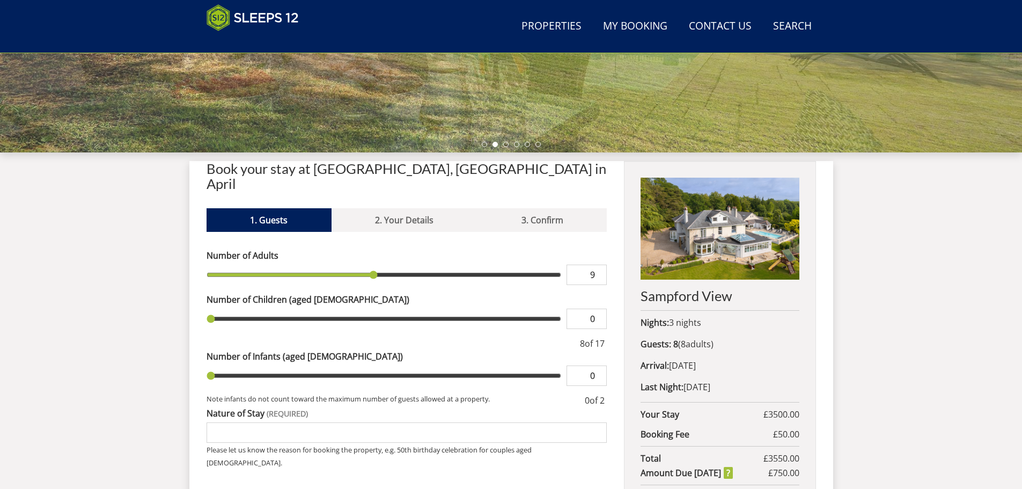
type input "9"
click at [600, 264] on input "9" at bounding box center [586, 274] width 40 height 20
type input "9"
type input "10"
click at [600, 264] on input "10" at bounding box center [586, 274] width 40 height 20
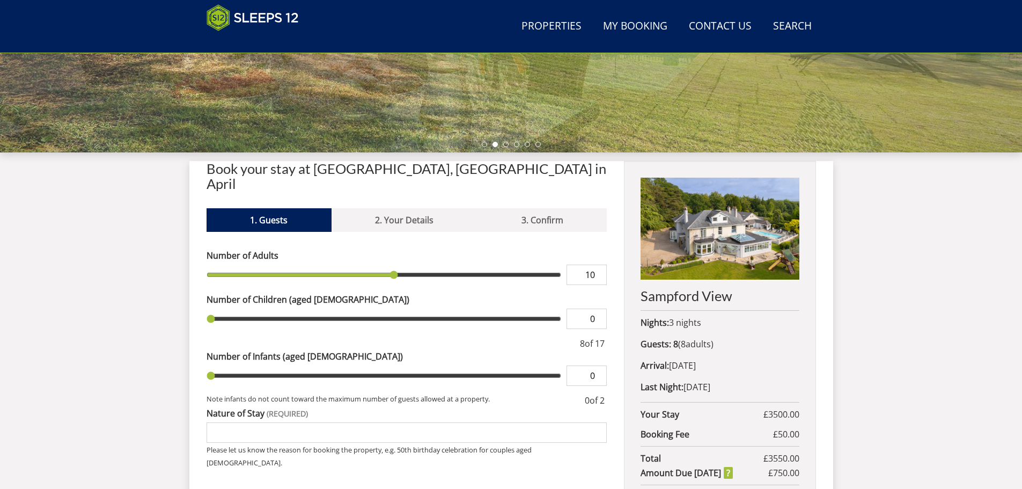
type input "10"
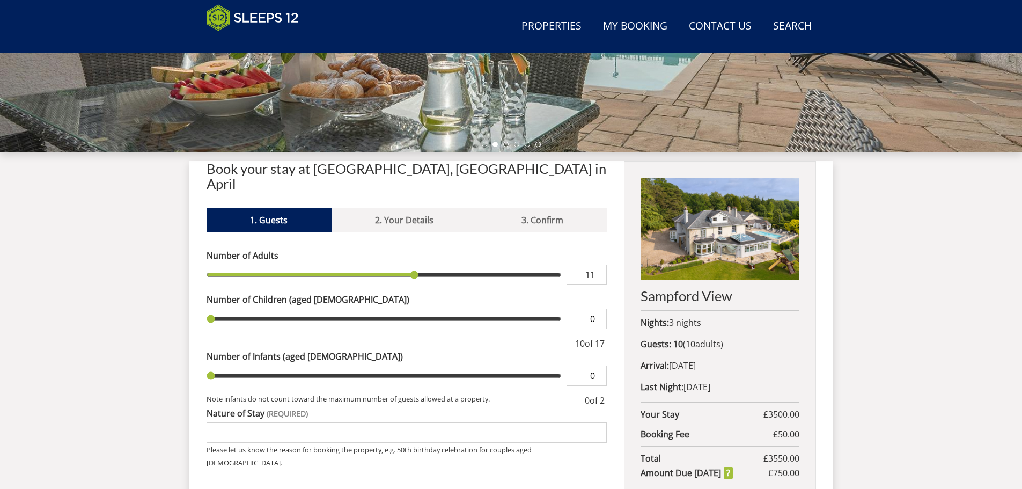
type input "11"
click at [600, 264] on input "11" at bounding box center [586, 274] width 40 height 20
type input "11"
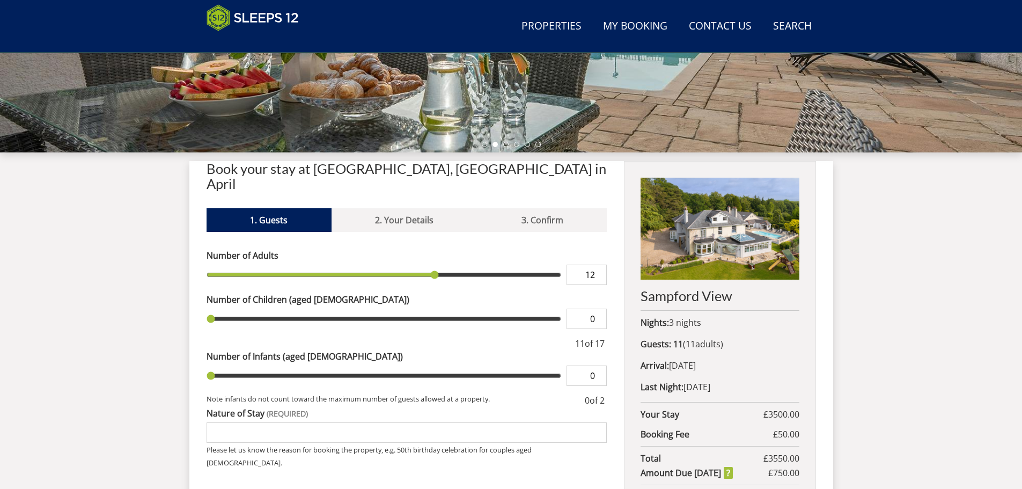
type input "12"
click at [600, 264] on input "12" at bounding box center [586, 274] width 40 height 20
type input "12"
type input "13"
click at [600, 264] on input "13" at bounding box center [586, 274] width 40 height 20
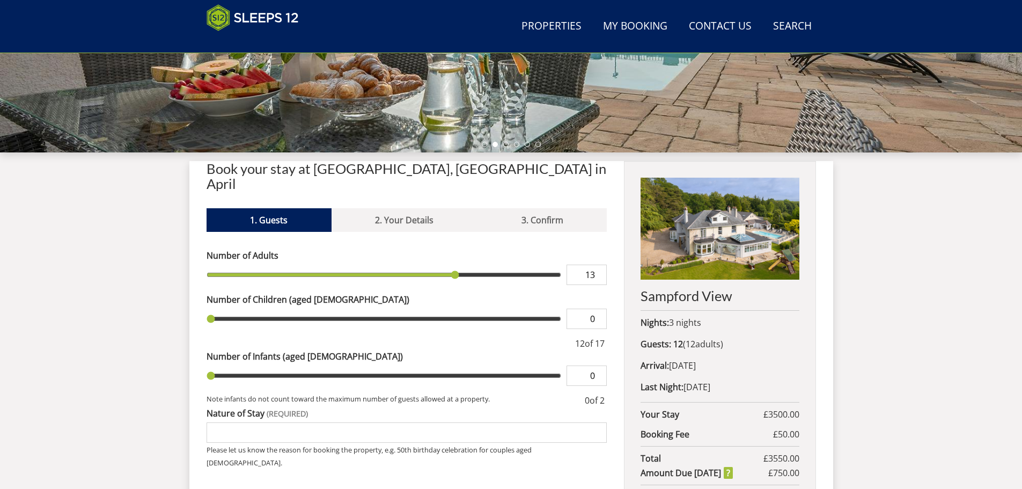
type input "13"
type input "14"
click at [600, 264] on input "14" at bounding box center [586, 274] width 40 height 20
type input "14"
type input "15"
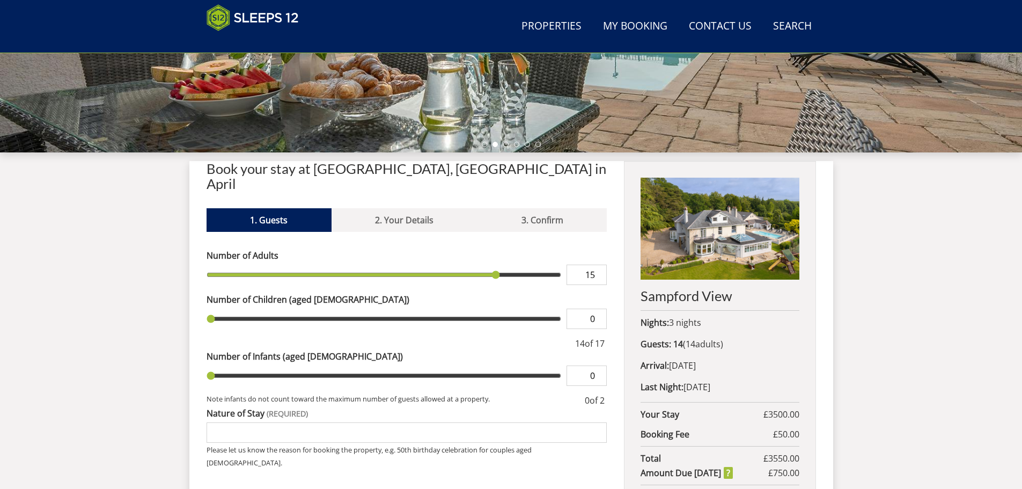
click at [600, 264] on input "15" at bounding box center [586, 274] width 40 height 20
type input "15"
type input "16"
click at [600, 264] on input "16" at bounding box center [586, 274] width 40 height 20
type input "16"
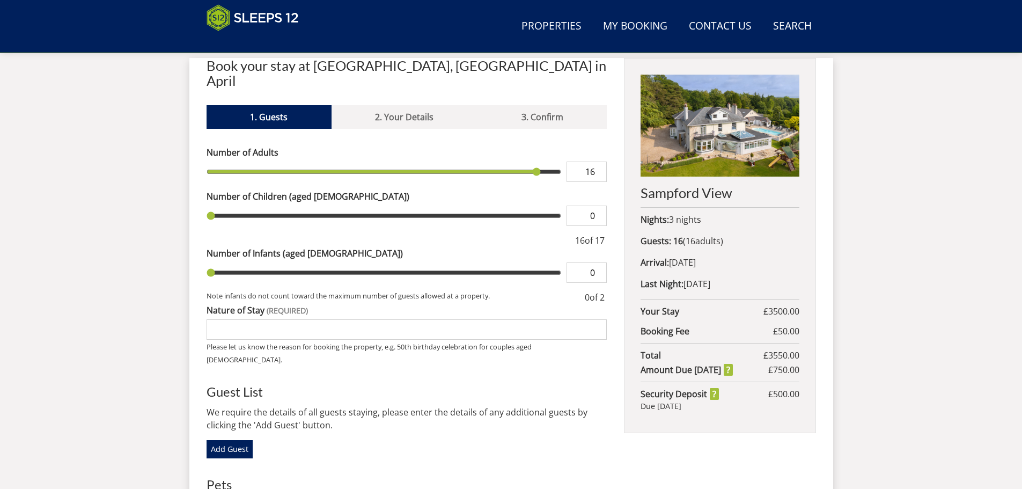
scroll to position [353, 0]
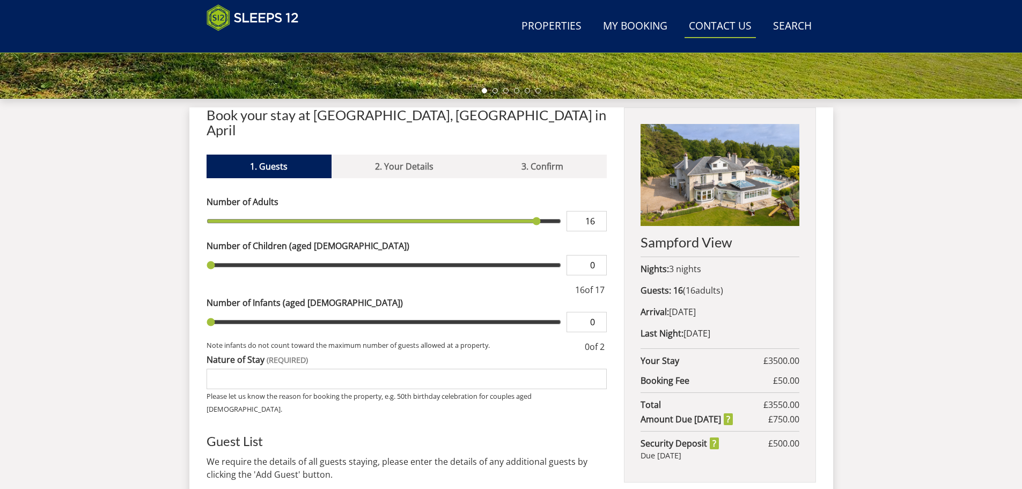
click at [726, 26] on link "Contact Us 01823 665500" at bounding box center [719, 26] width 71 height 24
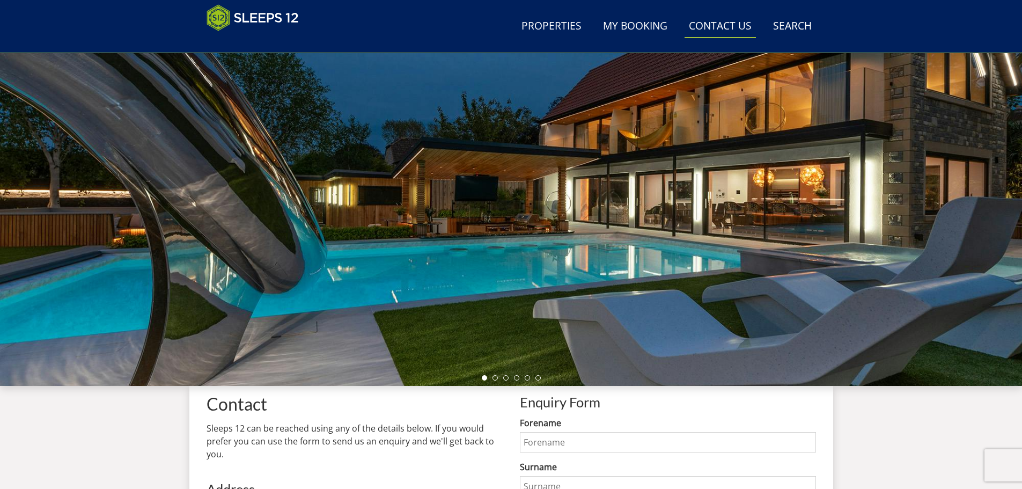
scroll to position [21, 0]
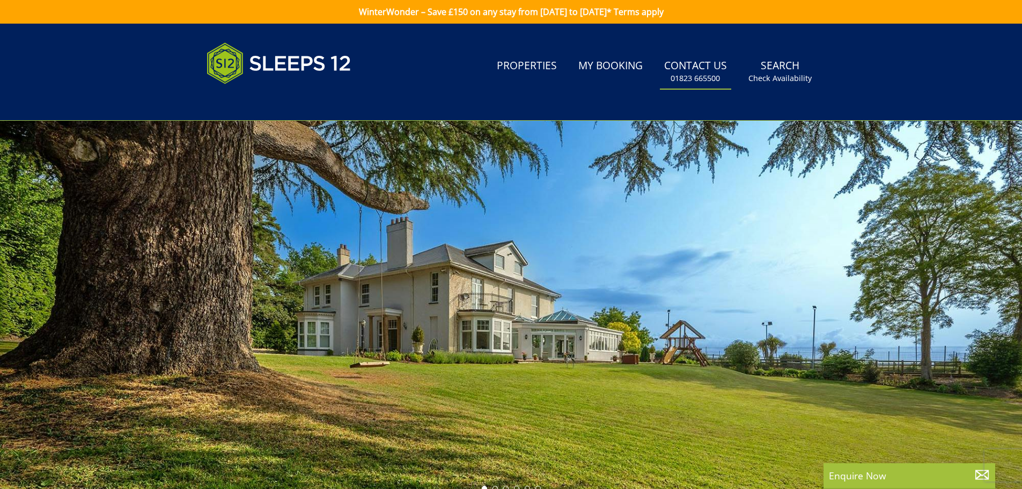
click at [704, 67] on link "Contact Us [PHONE_NUMBER]" at bounding box center [695, 71] width 71 height 35
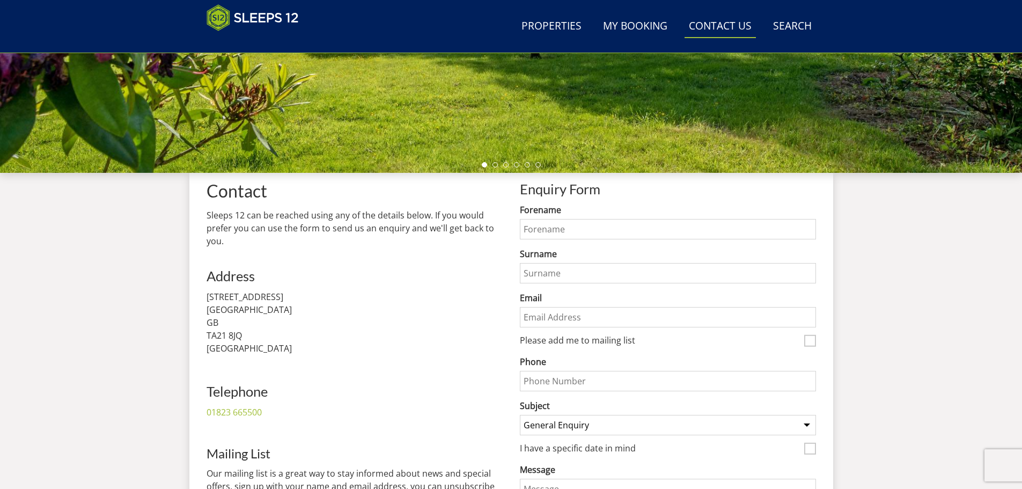
scroll to position [343, 0]
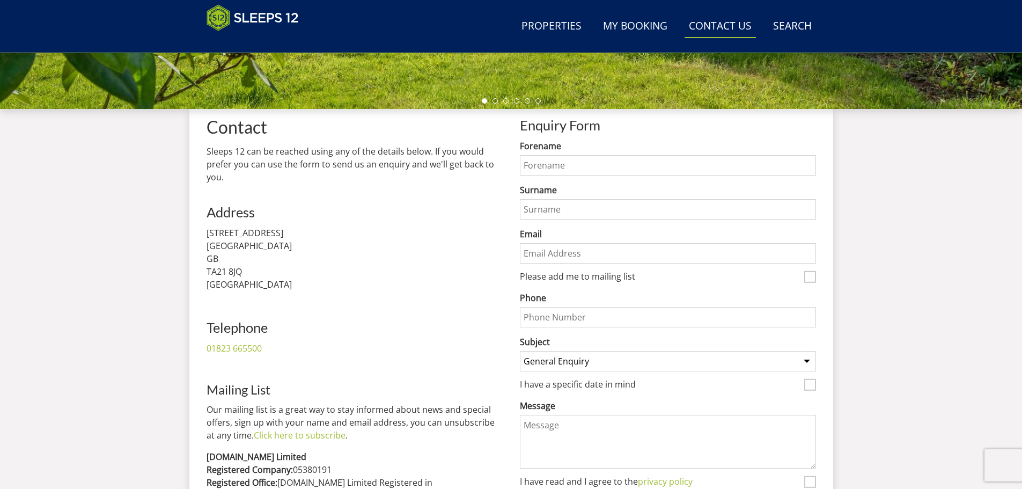
click at [562, 161] on input "Forename" at bounding box center [668, 165] width 296 height 20
type input "Kirsty"
type input "[PERSON_NAME]"
type input "Kirstylugg@outlook.com"
type input "07822833552"
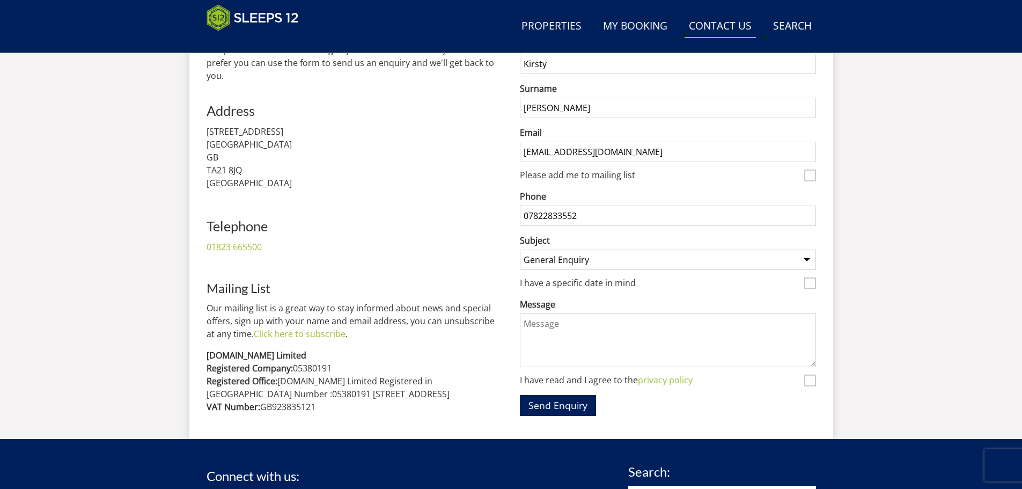
scroll to position [451, 0]
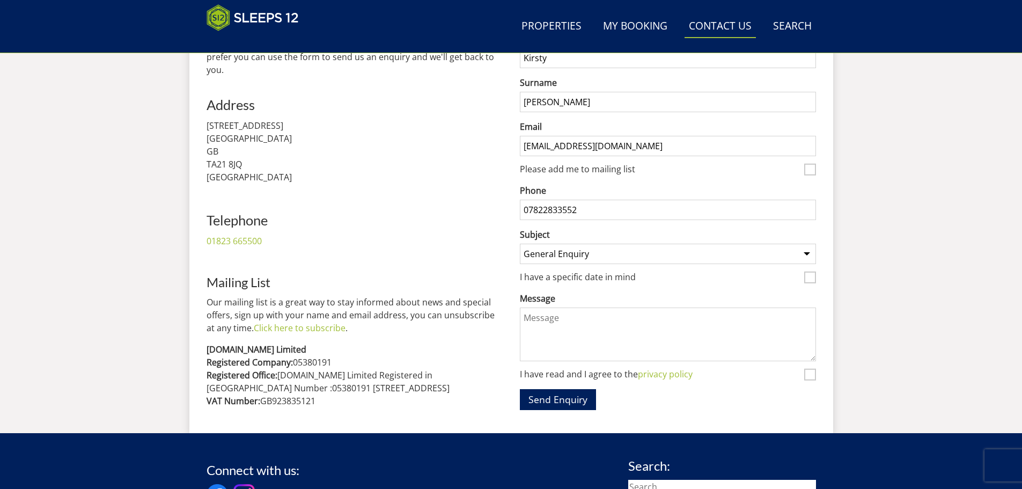
click at [803, 253] on select "General Enquiry Listing My Property Ortensia Thorncombe Valleys Reach Babblebro…" at bounding box center [668, 254] width 296 height 20
click at [810, 254] on select "General Enquiry Listing My Property Ortensia Thorncombe Valleys Reach Babblebro…" at bounding box center [668, 254] width 296 height 20
select select "787"
click at [479, 116] on div "Contact Sleeps 12 can be reached using any of the details below. If you would p…" at bounding box center [355, 212] width 296 height 405
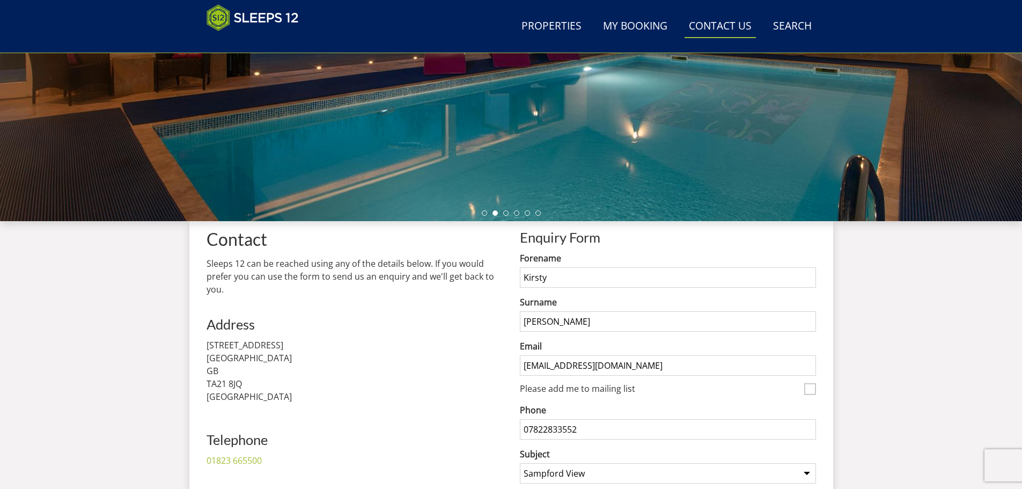
scroll to position [397, 0]
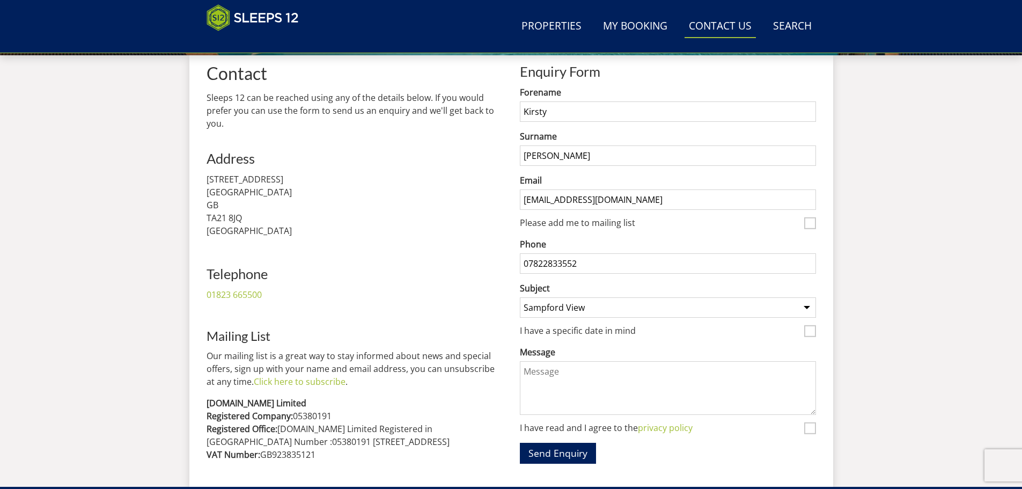
click at [807, 330] on input "I have a specific date in mind" at bounding box center [810, 331] width 12 height 12
checkbox input "true"
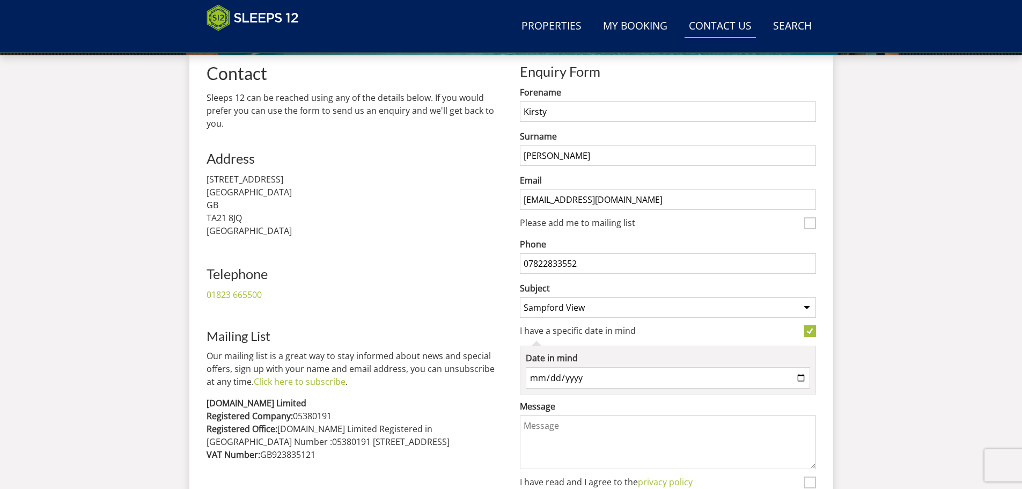
click at [562, 378] on input "Date in mind" at bounding box center [668, 377] width 284 height 21
click at [802, 379] on input "Date in mind" at bounding box center [668, 377] width 284 height 21
type input "2026-04-17"
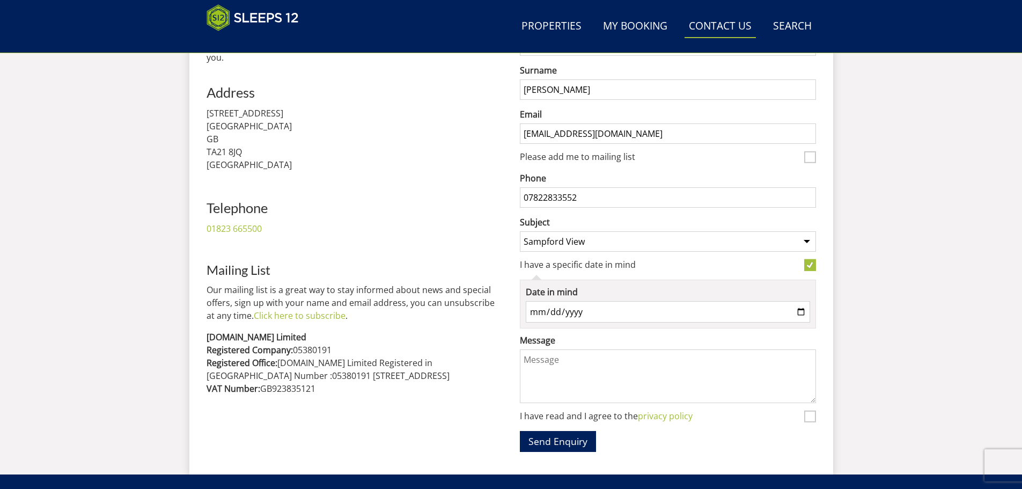
scroll to position [504, 0]
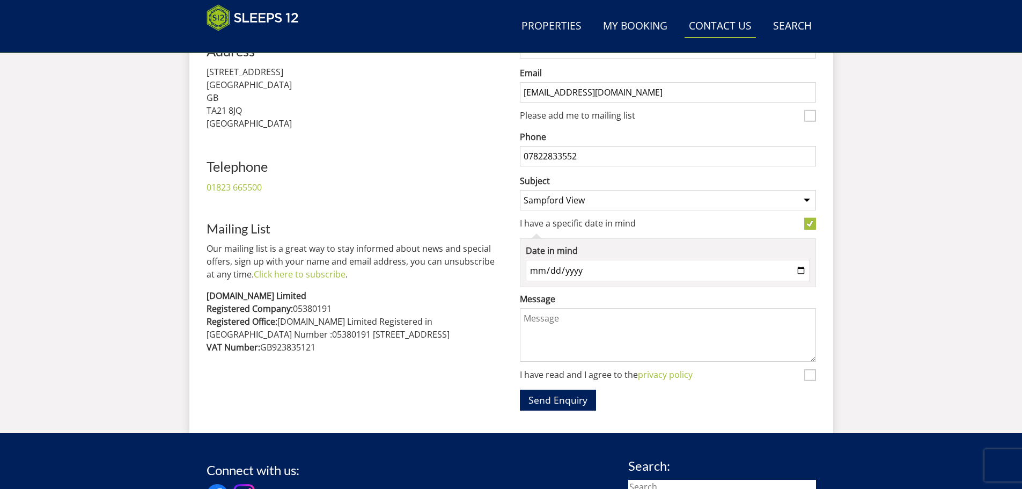
click at [560, 325] on textarea "Message" at bounding box center [668, 335] width 296 height 54
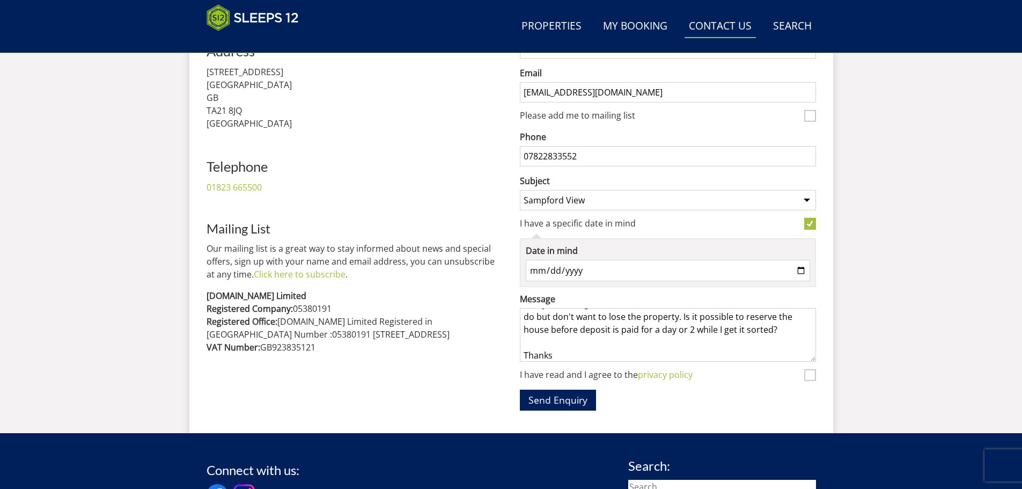
scroll to position [53, 0]
type textarea "Hello, Can I please reserve the above weekend at Sampford View? I am just waiti…"
click at [561, 401] on button "Send Enquiry" at bounding box center [558, 399] width 76 height 21
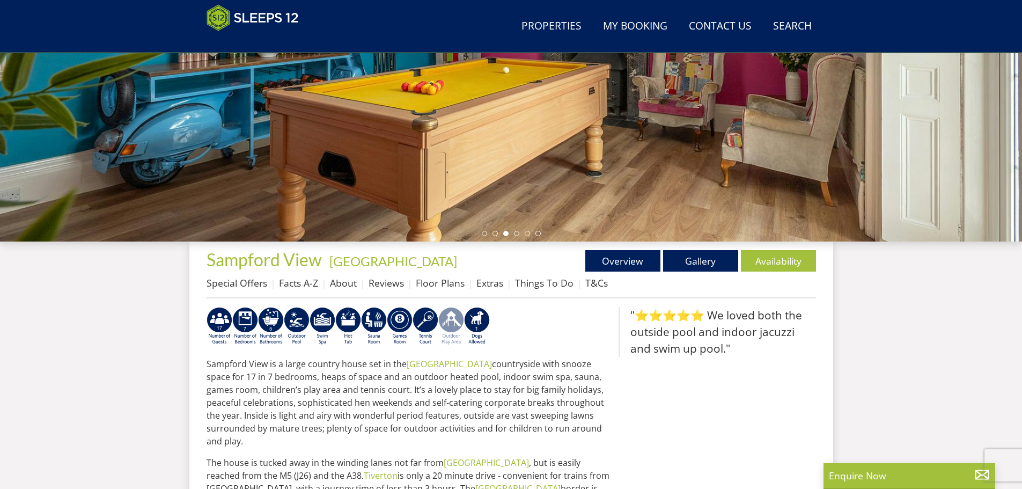
scroll to position [224, 0]
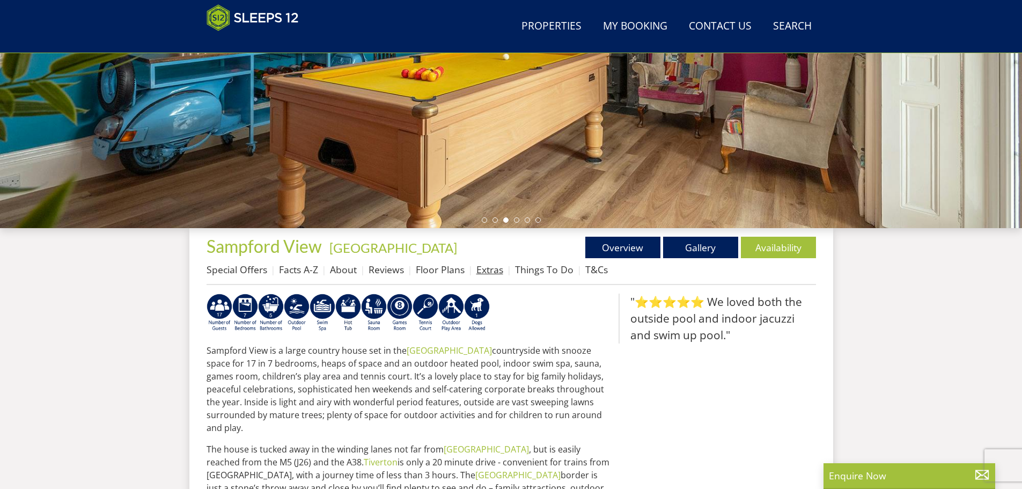
click at [497, 267] on link "Extras" at bounding box center [489, 269] width 27 height 13
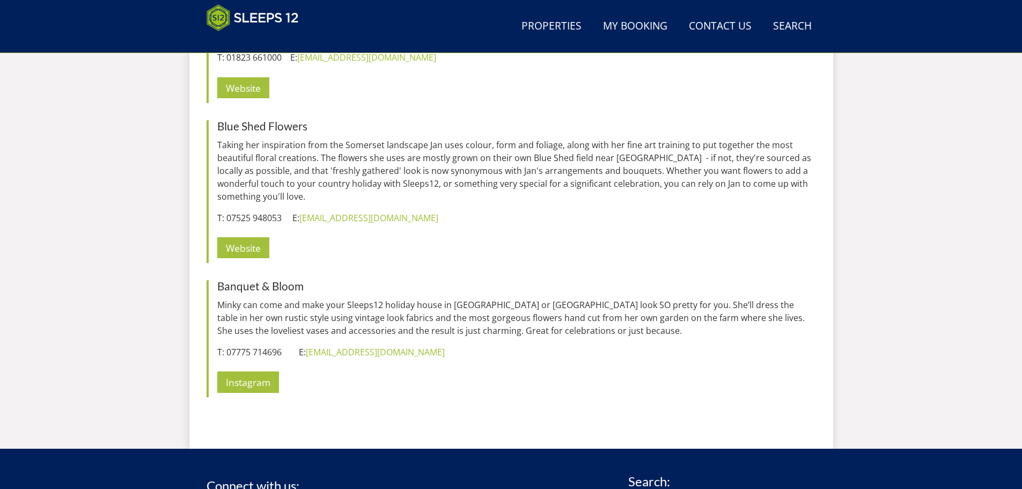
scroll to position [5217, 0]
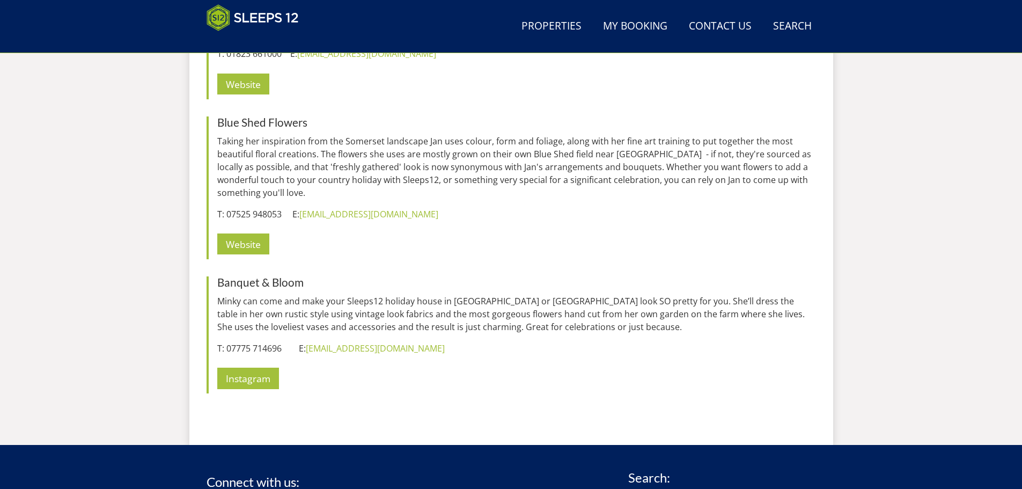
click at [589, 313] on div "General Bloomin Lovely If you're staying at one of our large group holiday home…" at bounding box center [511, 177] width 609 height 467
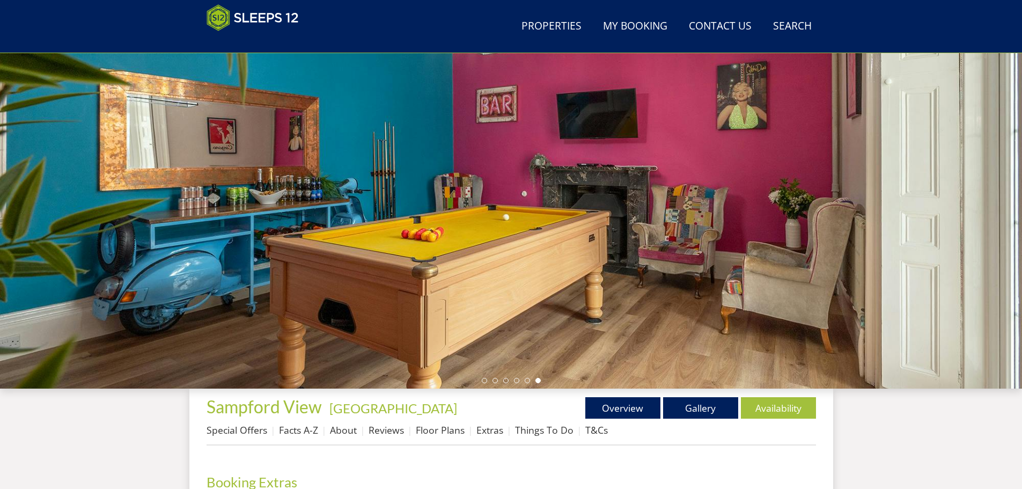
scroll to position [63, 0]
click at [699, 410] on link "Gallery" at bounding box center [700, 407] width 75 height 21
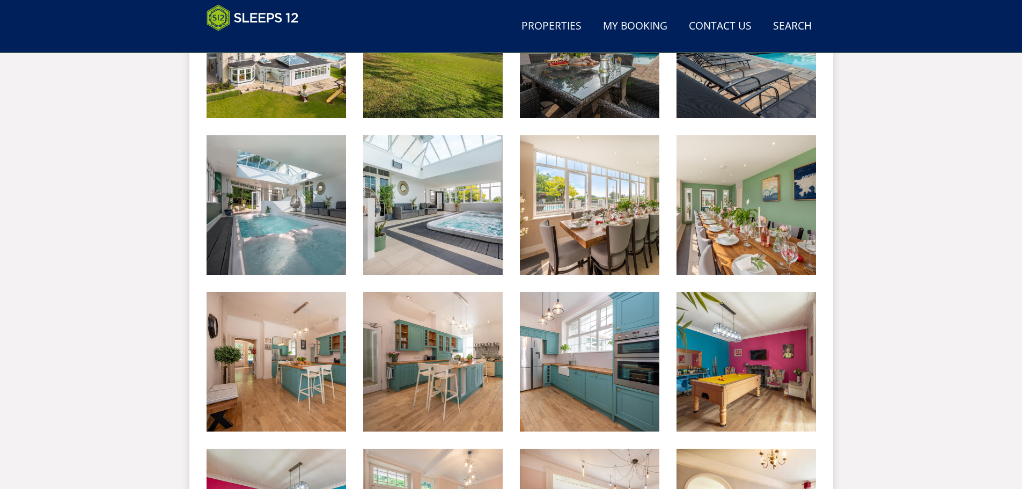
scroll to position [562, 0]
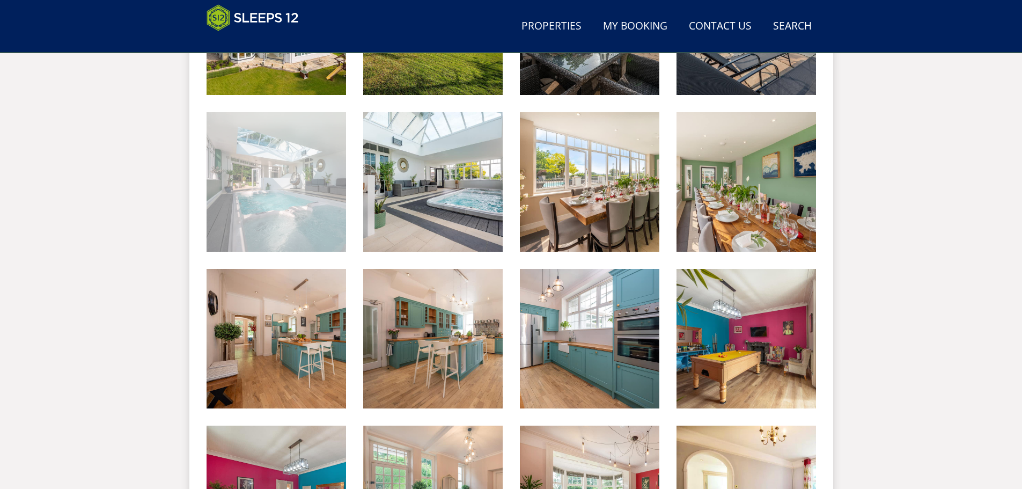
click at [288, 171] on img at bounding box center [276, 181] width 139 height 139
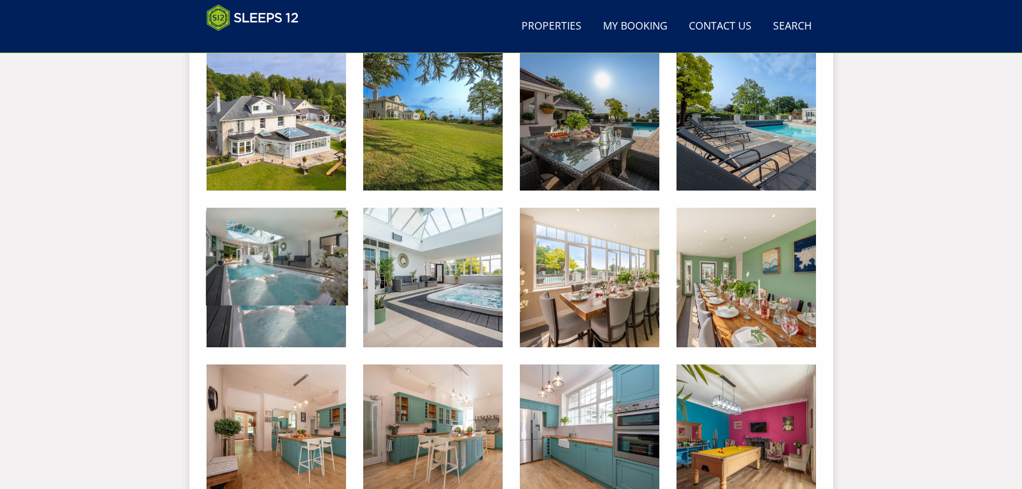
scroll to position [455, 0]
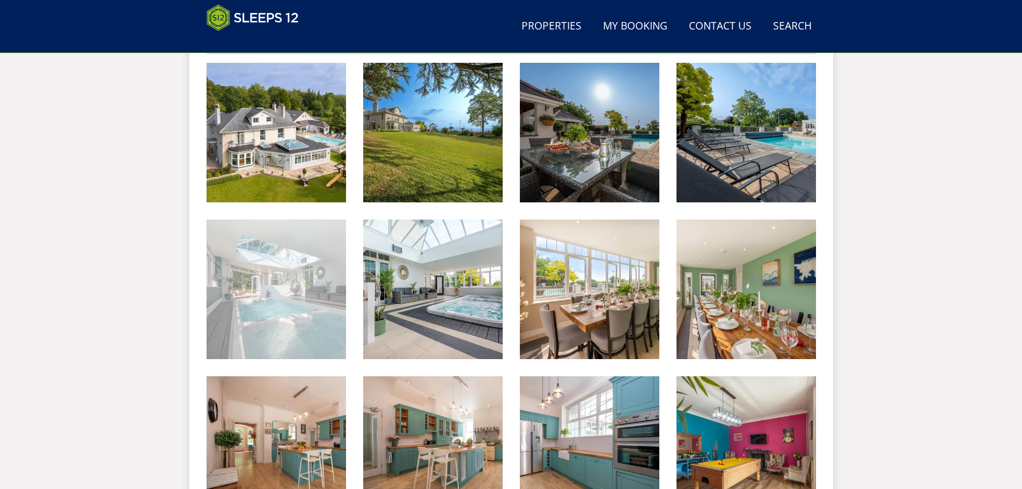
click at [241, 318] on img at bounding box center [276, 288] width 139 height 139
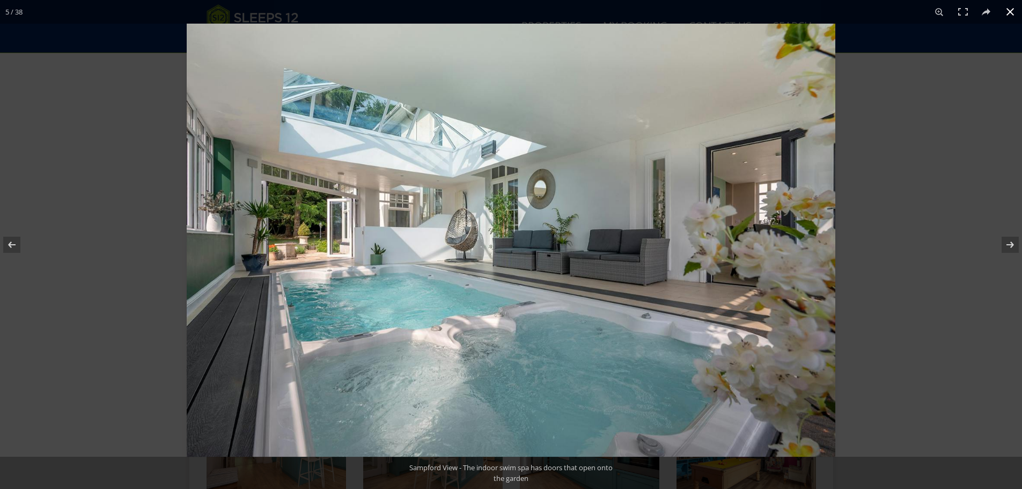
click at [141, 71] on div at bounding box center [511, 244] width 1022 height 489
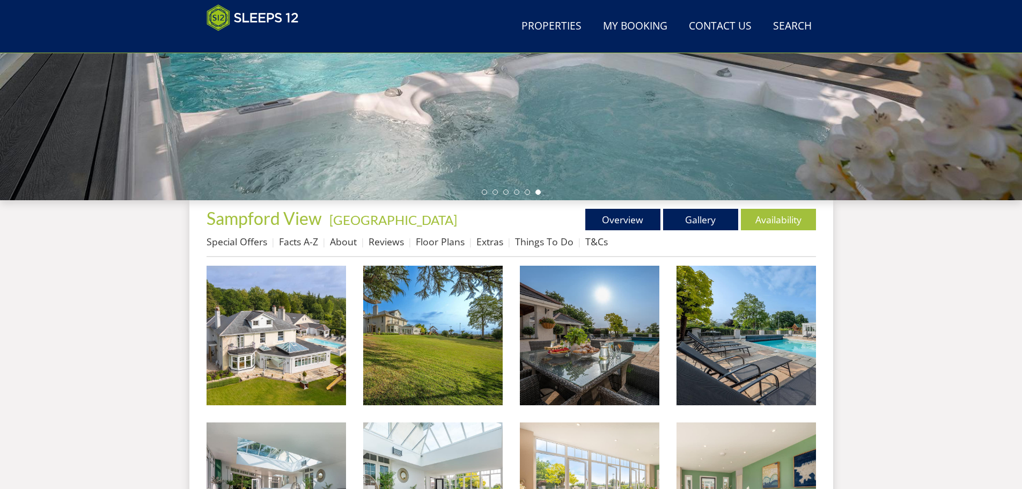
scroll to position [292, 0]
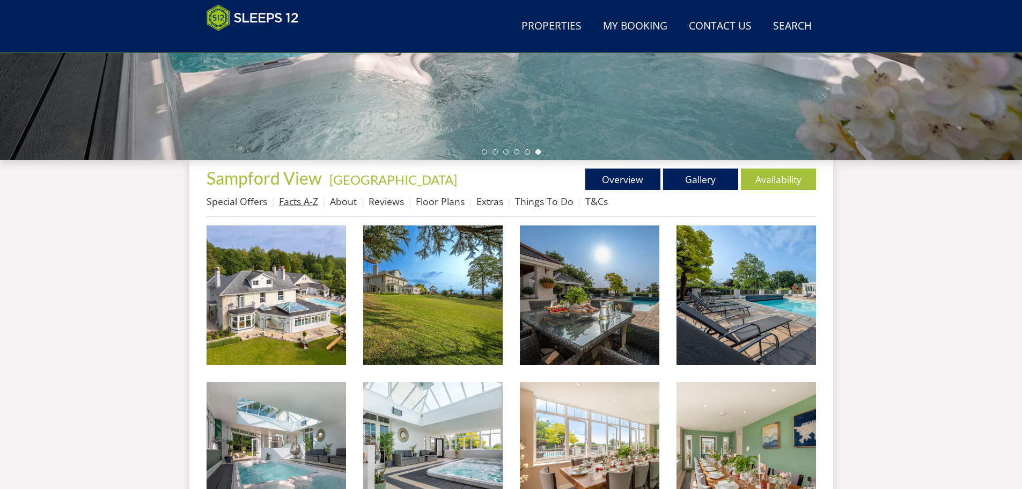
click at [302, 201] on link "Facts A-Z" at bounding box center [298, 201] width 39 height 13
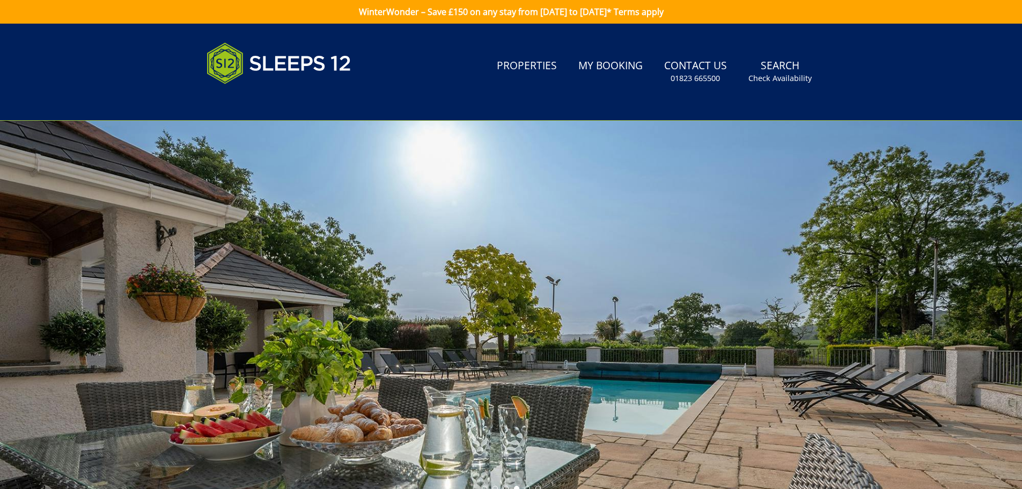
click at [890, 51] on header "Search Menu Properties My Booking Contact Us 01823 665500 Search Check Availabi…" at bounding box center [511, 72] width 1022 height 97
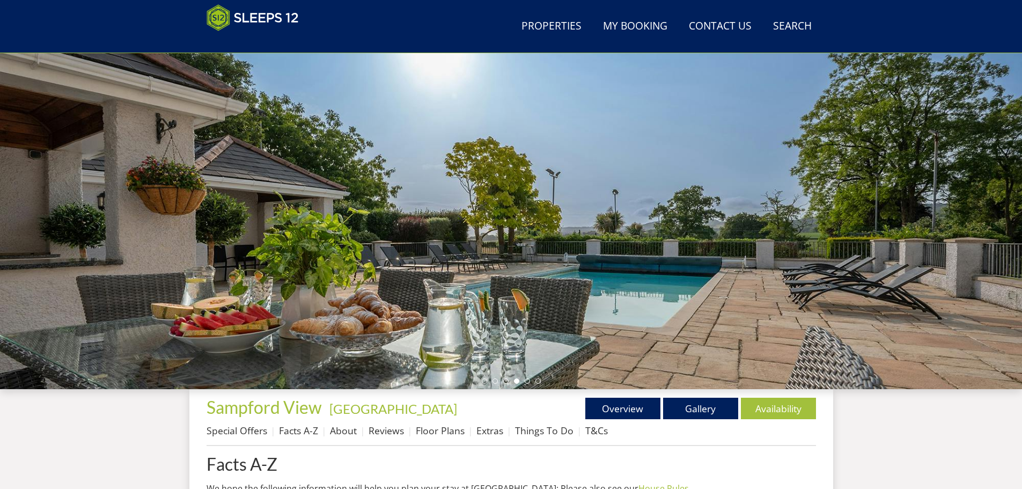
scroll to position [294, 0]
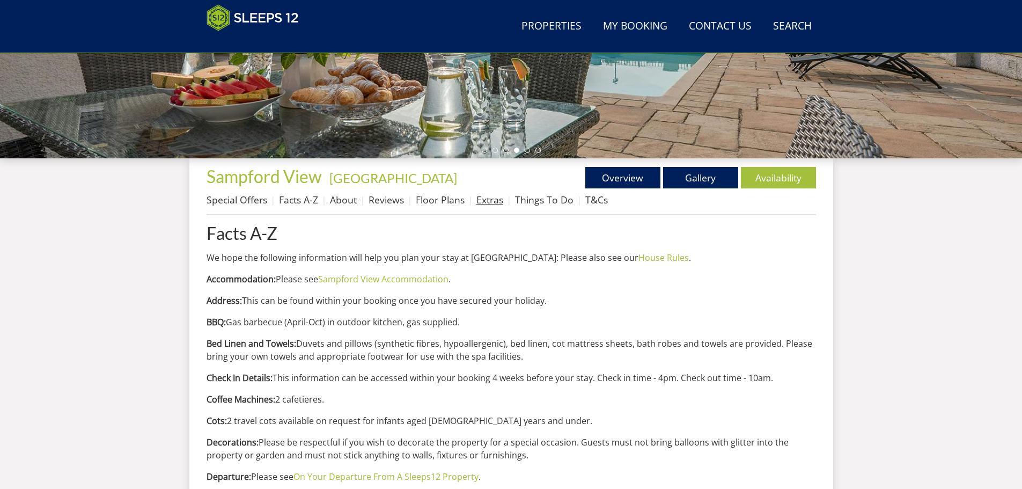
click at [490, 201] on link "Extras" at bounding box center [489, 199] width 27 height 13
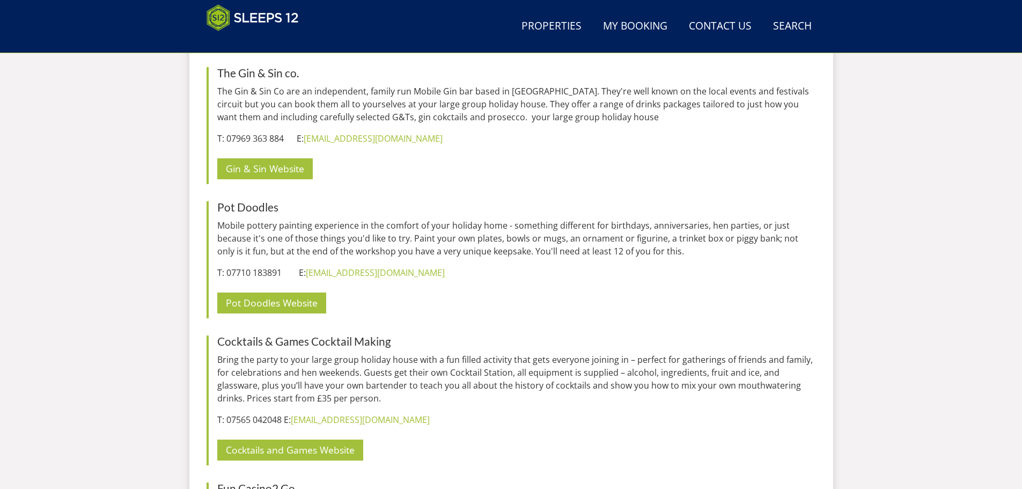
scroll to position [4390, 0]
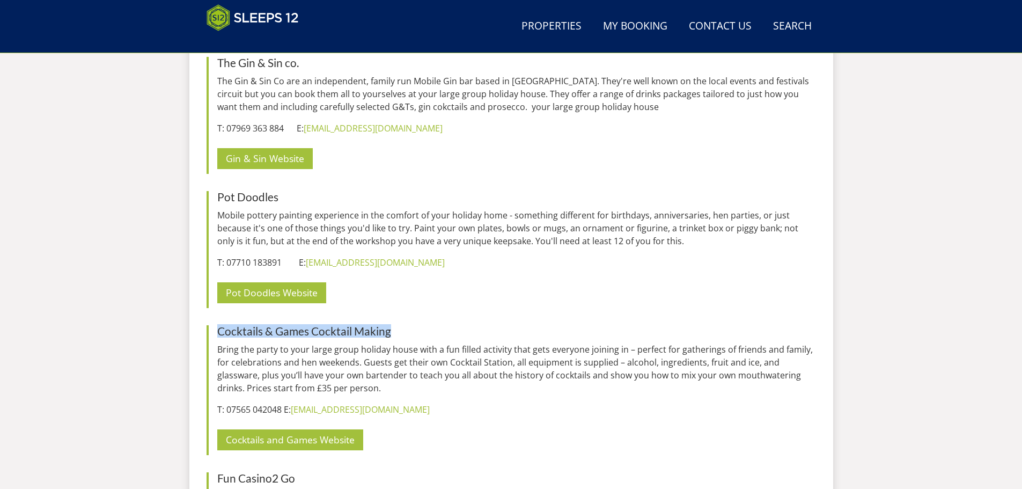
drag, startPoint x: 384, startPoint y: 241, endPoint x: 219, endPoint y: 239, distance: 164.7
click at [219, 325] on h3 "Cocktails & Games Cocktail Making" at bounding box center [516, 331] width 599 height 12
copy h3 "Cocktails & Games Cocktail Making"
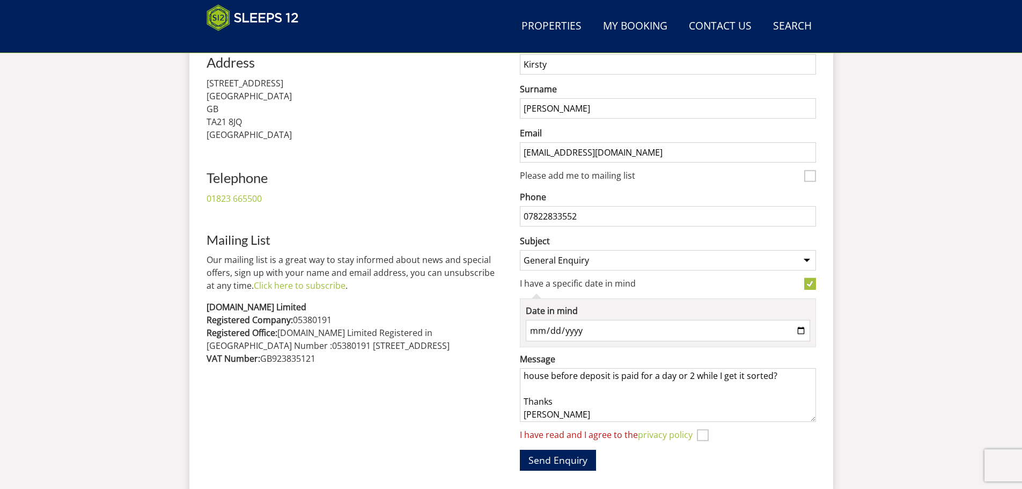
scroll to position [57, 0]
click at [705, 432] on input "I have read and I agree to the privacy policy" at bounding box center [703, 435] width 12 height 12
checkbox input "true"
click at [560, 458] on button "Send Enquiry" at bounding box center [558, 459] width 76 height 21
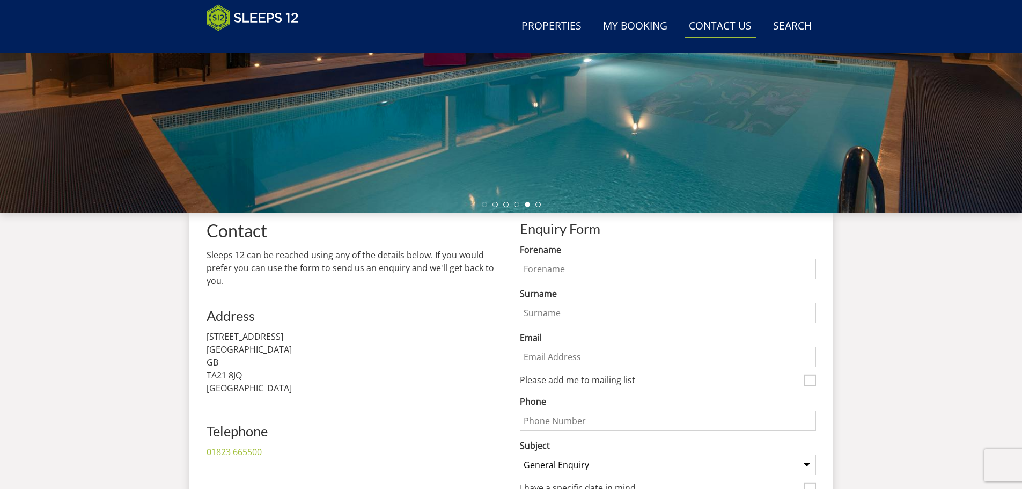
scroll to position [224, 0]
